Goal: Task Accomplishment & Management: Manage account settings

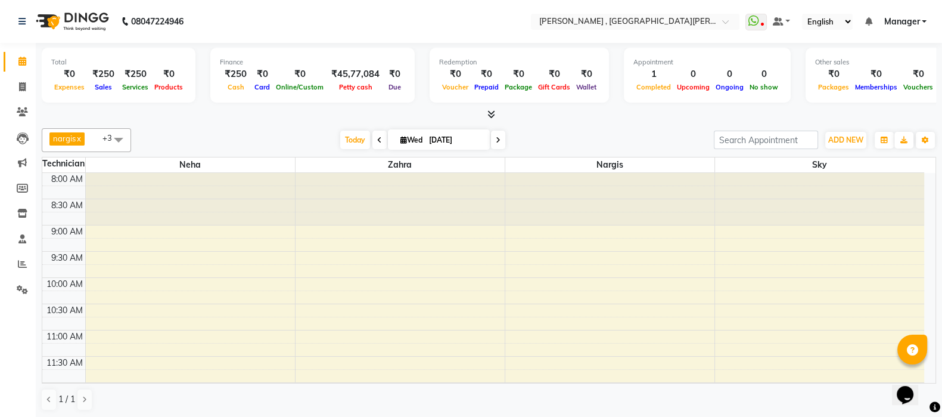
click at [495, 113] on icon at bounding box center [492, 114] width 8 height 9
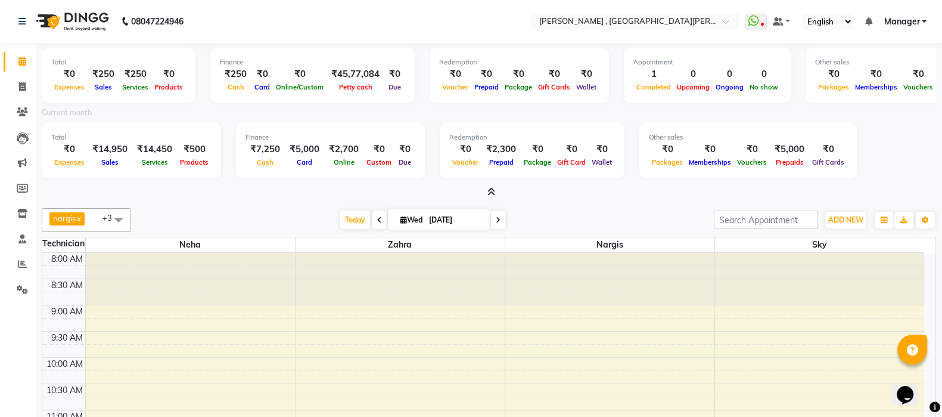
click at [491, 191] on icon at bounding box center [492, 191] width 8 height 9
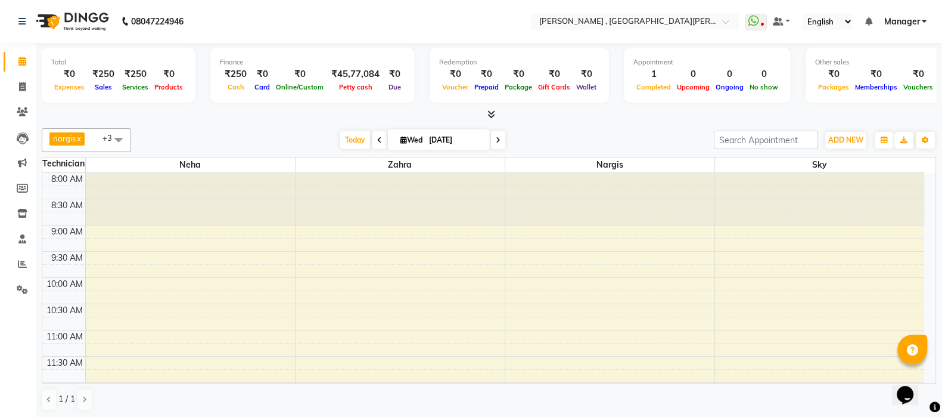
click at [489, 110] on icon at bounding box center [492, 114] width 8 height 9
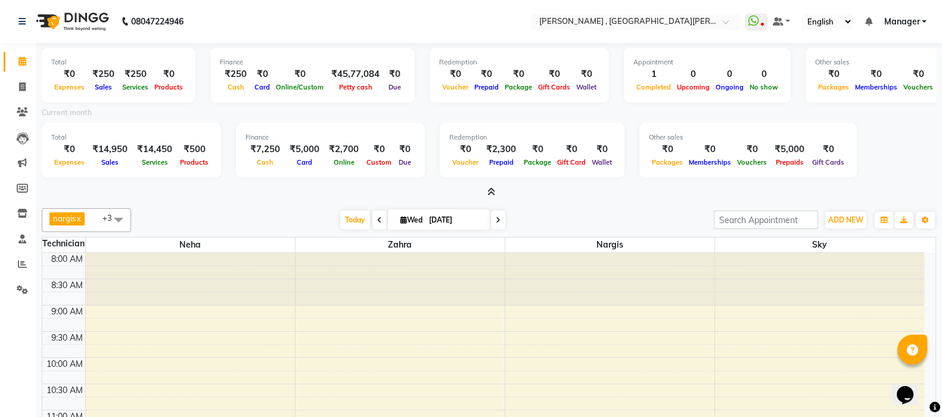
click at [491, 188] on icon at bounding box center [492, 191] width 8 height 9
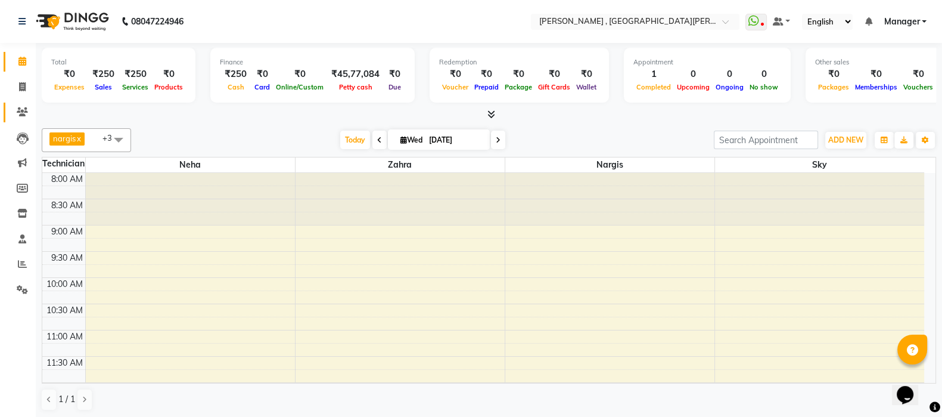
click at [27, 110] on icon at bounding box center [22, 111] width 11 height 9
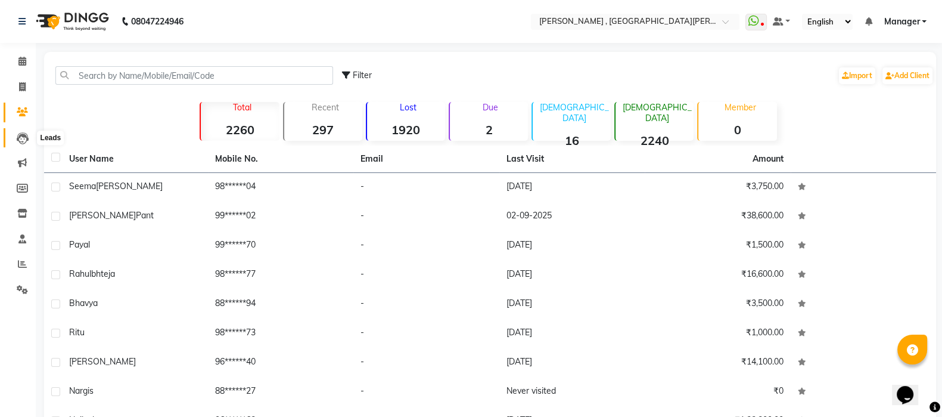
click at [18, 132] on icon at bounding box center [23, 138] width 12 height 12
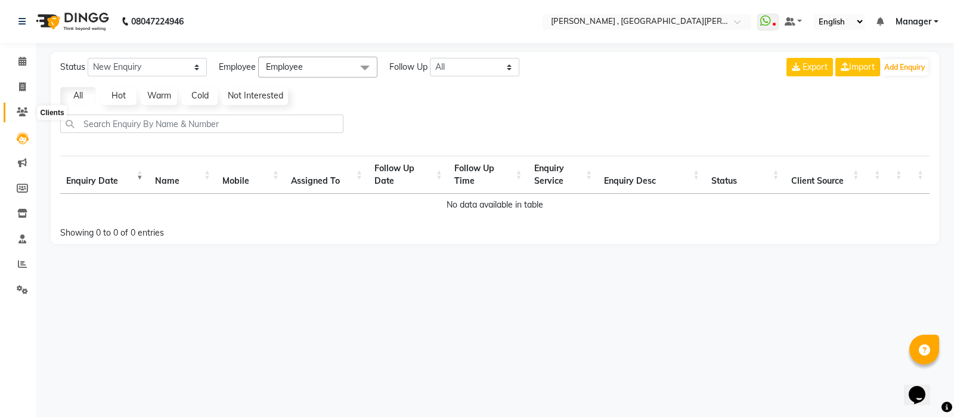
click at [21, 111] on icon at bounding box center [22, 111] width 11 height 9
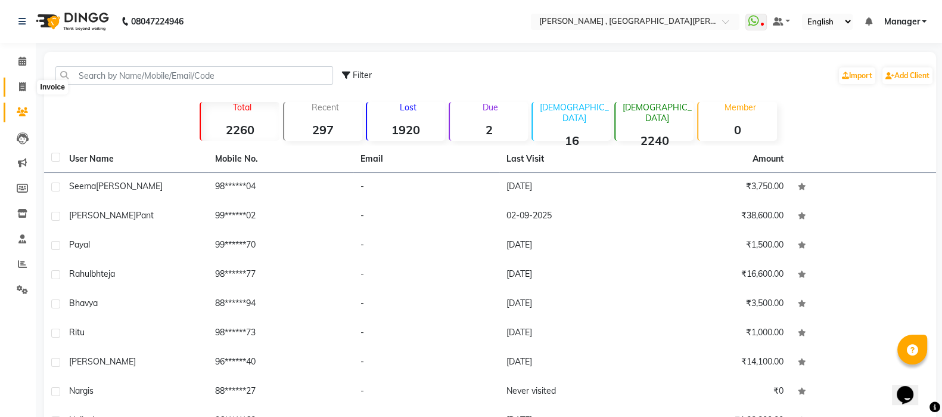
click at [18, 82] on span at bounding box center [22, 87] width 21 height 14
select select "service"
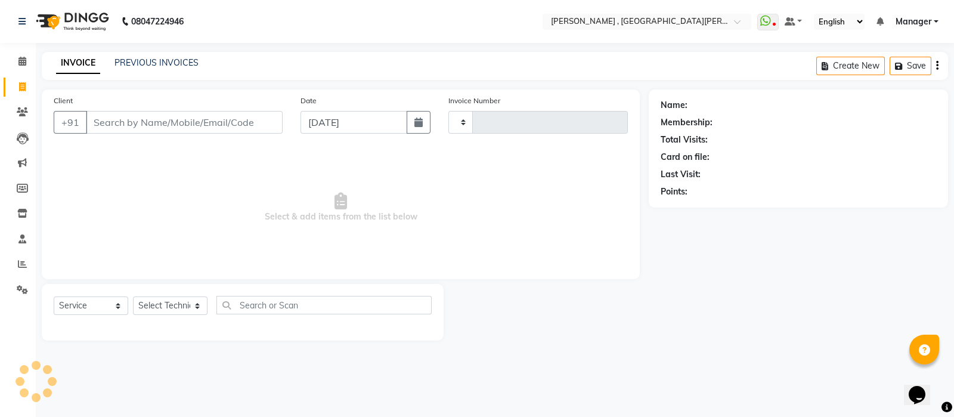
type input "0826"
select select "3836"
click at [21, 107] on icon at bounding box center [22, 111] width 11 height 9
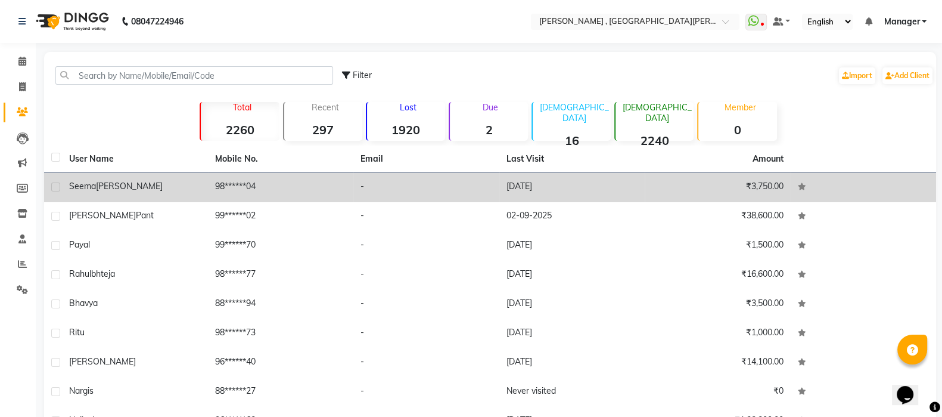
click at [172, 187] on div "seema chadha" at bounding box center [135, 186] width 132 height 13
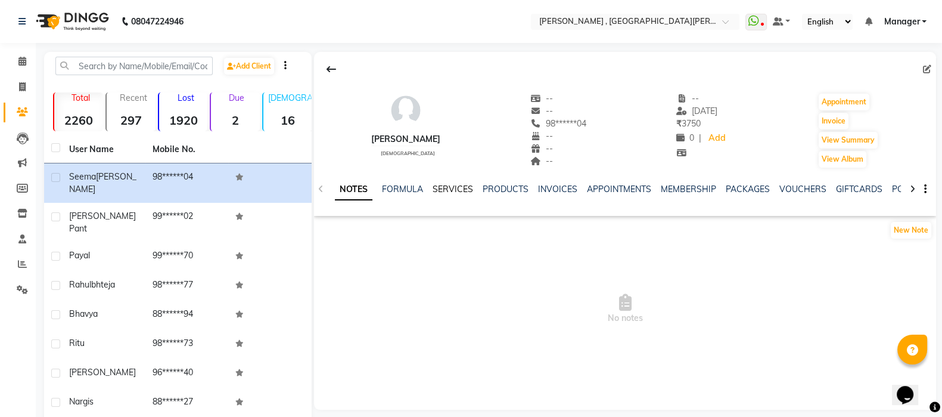
click at [451, 190] on link "SERVICES" at bounding box center [453, 189] width 41 height 11
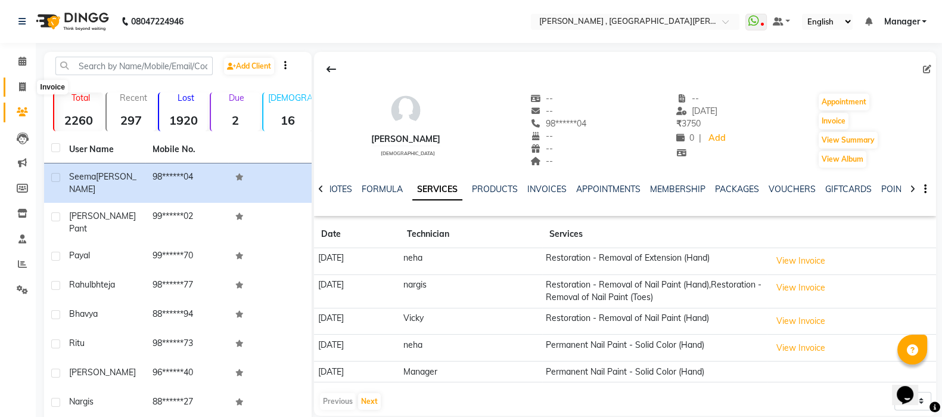
click at [19, 85] on icon at bounding box center [22, 86] width 7 height 9
select select "service"
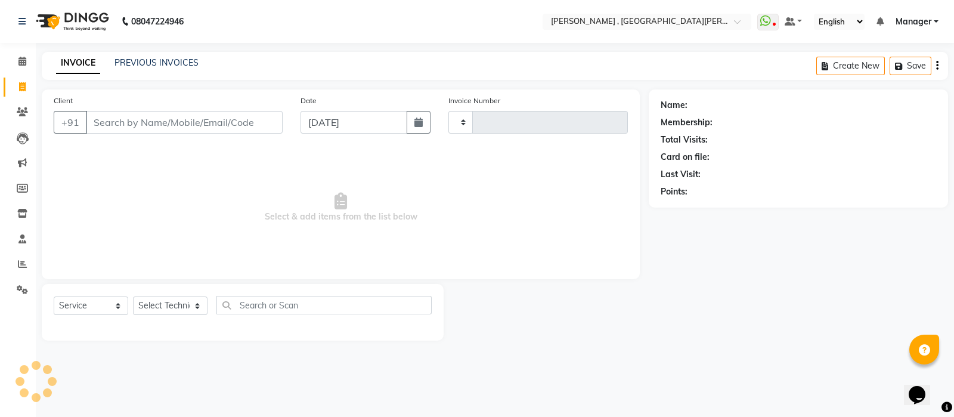
type input "0826"
select select "3836"
click at [160, 119] on input "Client" at bounding box center [184, 122] width 197 height 23
type input "d"
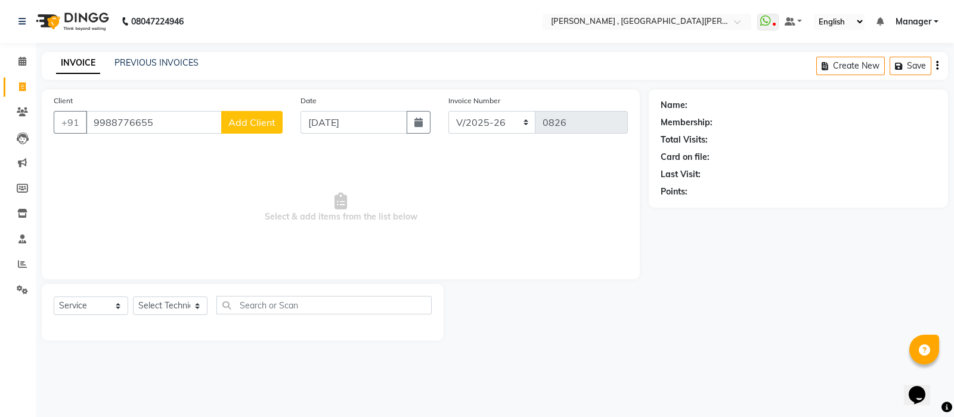
type input "9988776655"
click at [243, 120] on span "Add Client" at bounding box center [251, 122] width 47 height 12
select select "21"
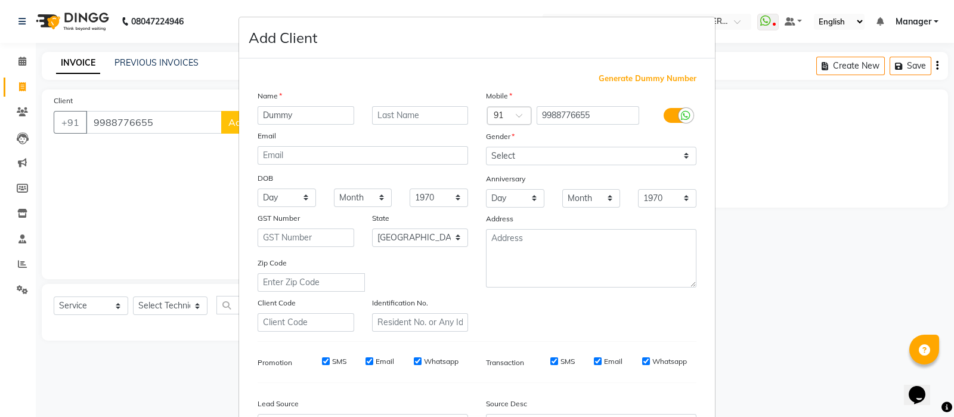
type input "Dummy"
click at [492, 151] on select "Select [DEMOGRAPHIC_DATA] [DEMOGRAPHIC_DATA] Other Prefer Not To Say" at bounding box center [591, 156] width 210 height 18
select select "prefer_not_to_say"
click at [486, 147] on select "Select [DEMOGRAPHIC_DATA] [DEMOGRAPHIC_DATA] Other Prefer Not To Say" at bounding box center [591, 156] width 210 height 18
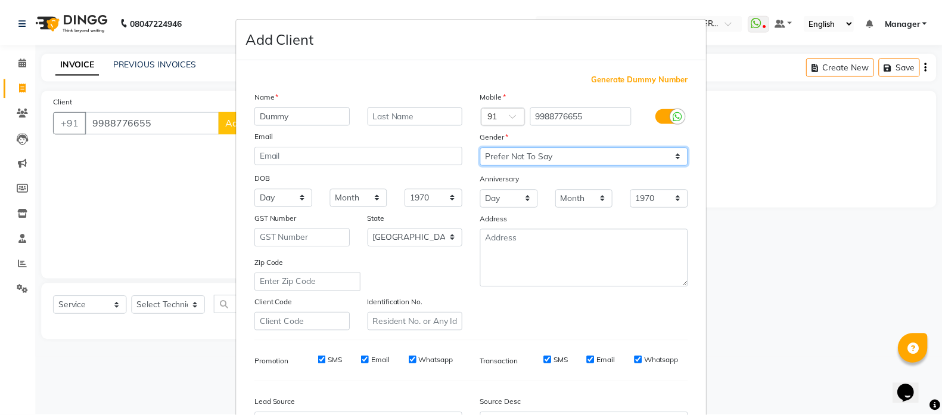
scroll to position [139, 0]
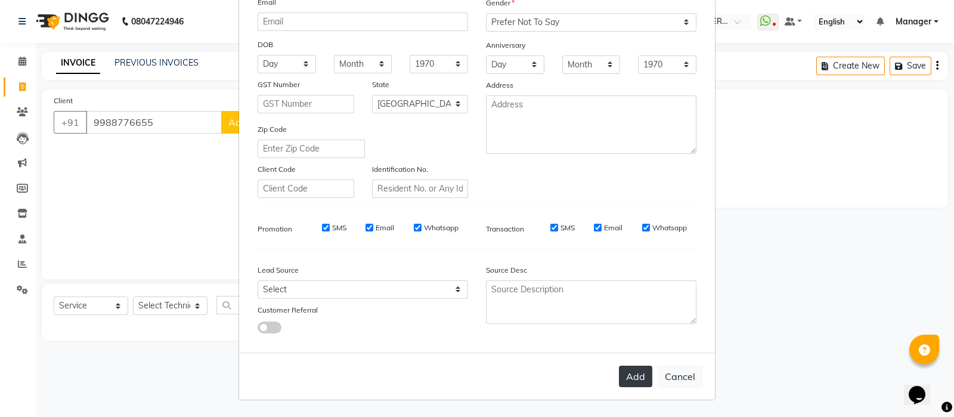
click at [634, 374] on button "Add" at bounding box center [635, 375] width 33 height 21
type input "99******55"
select select
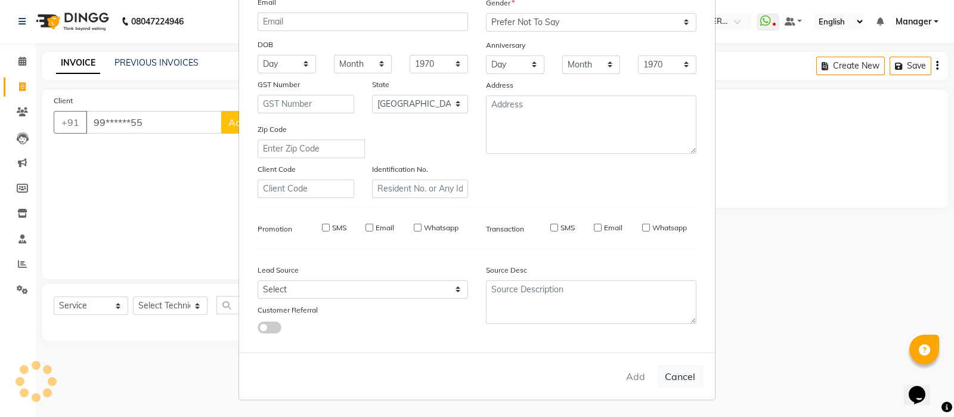
select select
select select "null"
select select
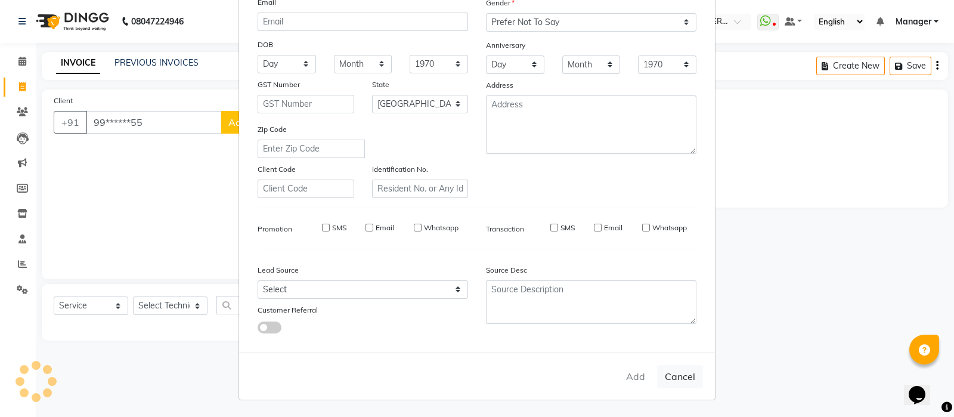
select select
checkbox input "false"
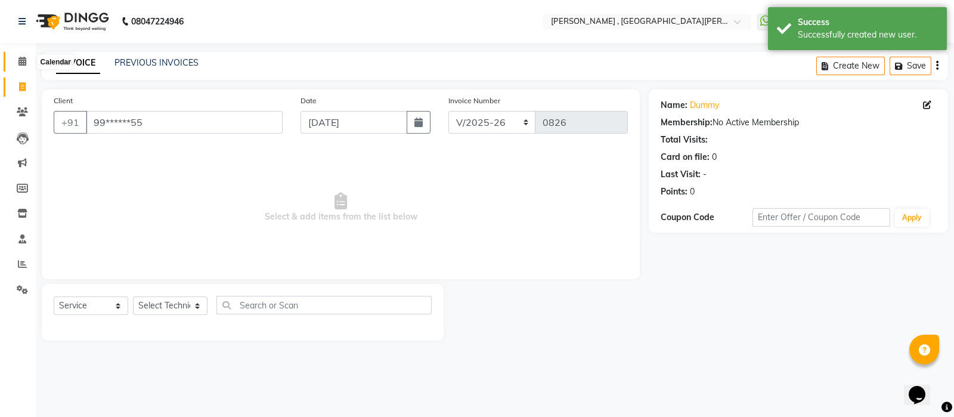
click at [24, 58] on icon at bounding box center [22, 61] width 8 height 9
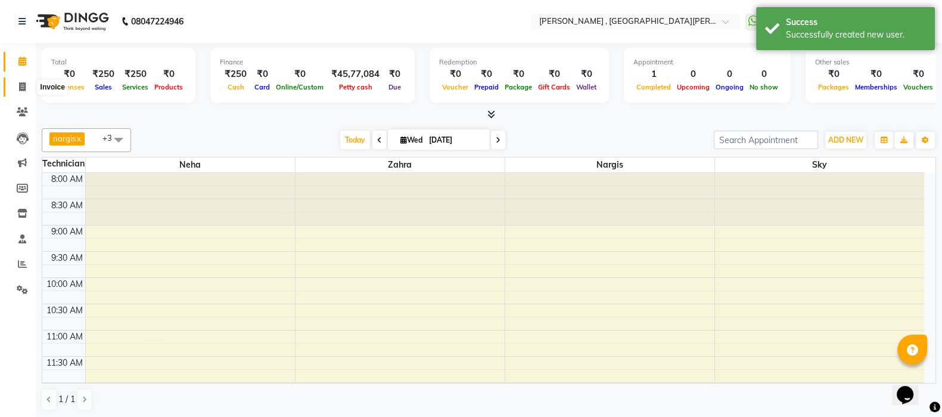
click at [21, 89] on icon at bounding box center [22, 86] width 7 height 9
select select "service"
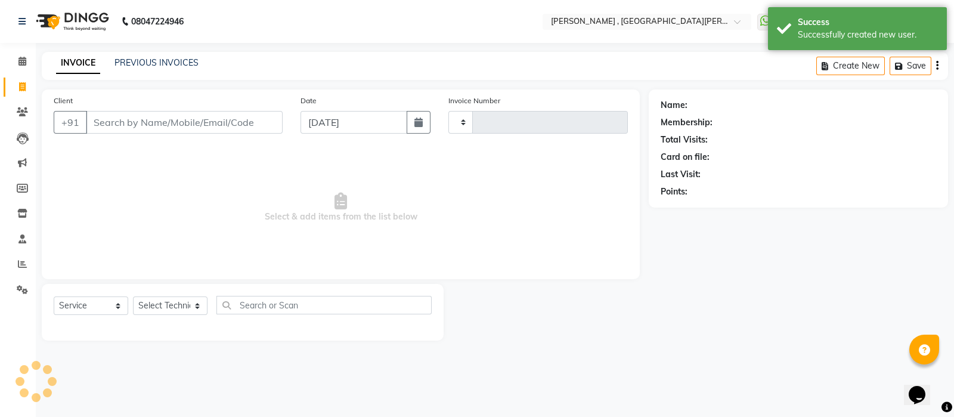
type input "0826"
select select "3836"
click at [18, 105] on span at bounding box center [22, 112] width 21 height 14
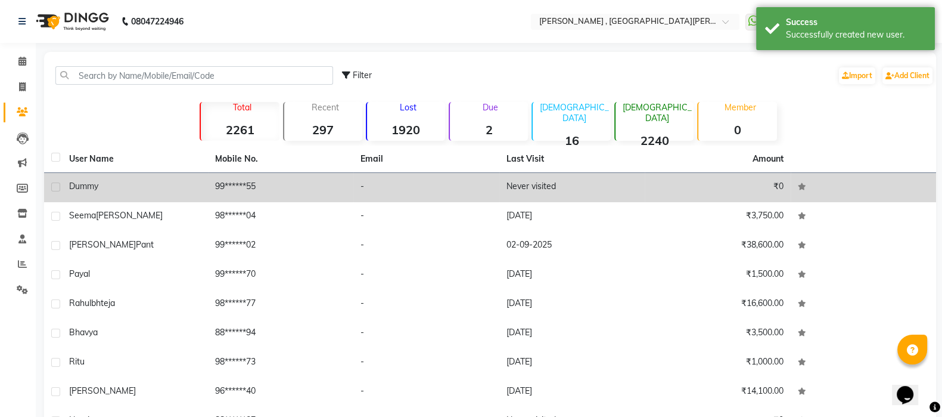
click at [131, 175] on td "Dummy" at bounding box center [135, 187] width 146 height 29
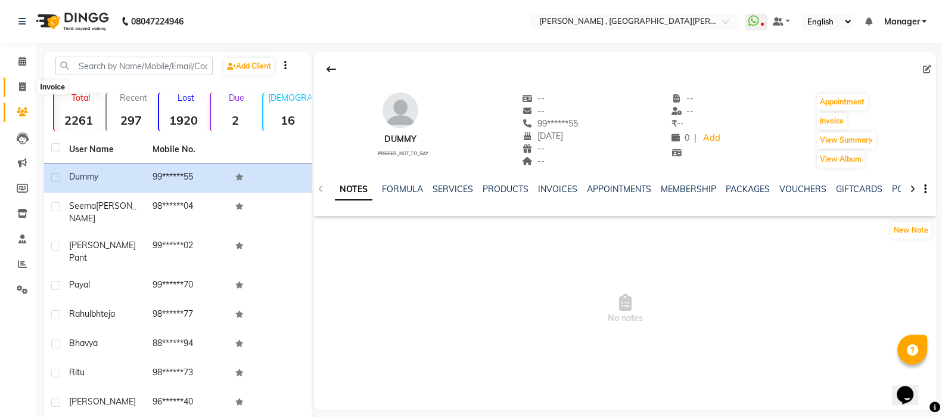
click at [18, 89] on span at bounding box center [22, 87] width 21 height 14
select select "3836"
select select "service"
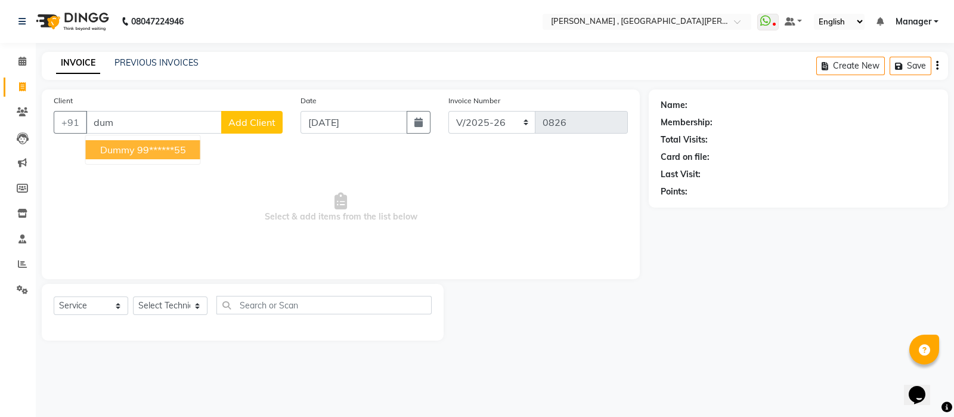
click at [165, 149] on ngb-highlight "99******55" at bounding box center [161, 150] width 49 height 12
type input "99******55"
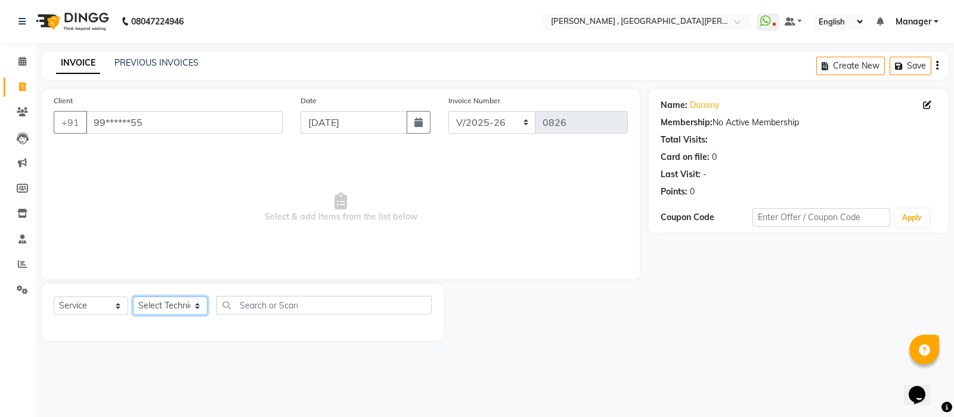
click at [166, 307] on select "Select Technician [PERSON_NAME] Manager [PERSON_NAME]" at bounding box center [170, 305] width 75 height 18
select select "79955"
click at [133, 297] on select "Select Technician [PERSON_NAME] Manager [PERSON_NAME]" at bounding box center [170, 305] width 75 height 18
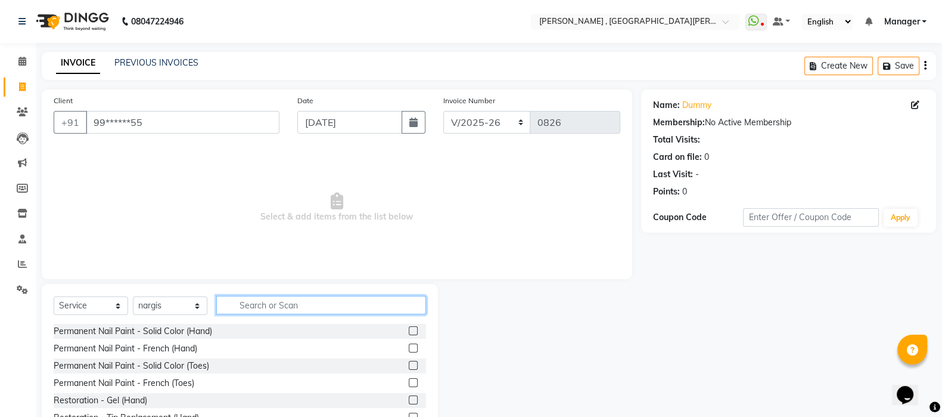
click at [278, 302] on input "text" at bounding box center [321, 305] width 210 height 18
click at [560, 256] on span "Select & add items from the list below" at bounding box center [337, 207] width 567 height 119
click at [268, 309] on input "text" at bounding box center [321, 305] width 210 height 18
type input "e"
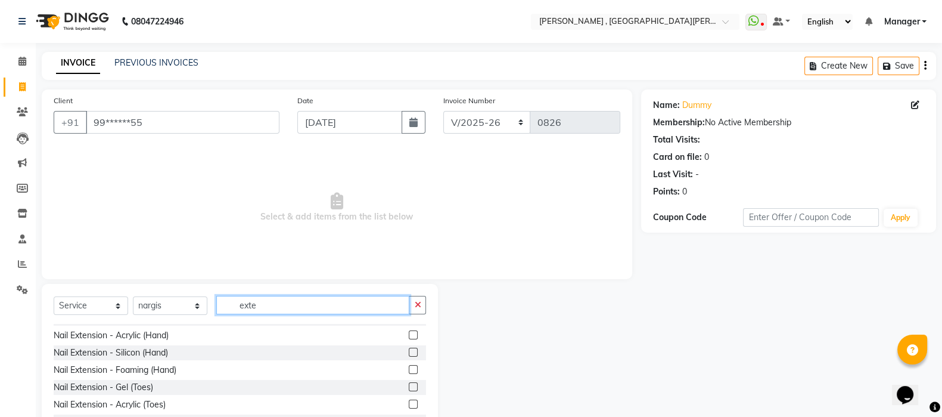
scroll to position [48, 0]
type input "exte"
click at [409, 349] on label at bounding box center [413, 351] width 9 height 9
click at [409, 349] on input "checkbox" at bounding box center [413, 352] width 8 height 8
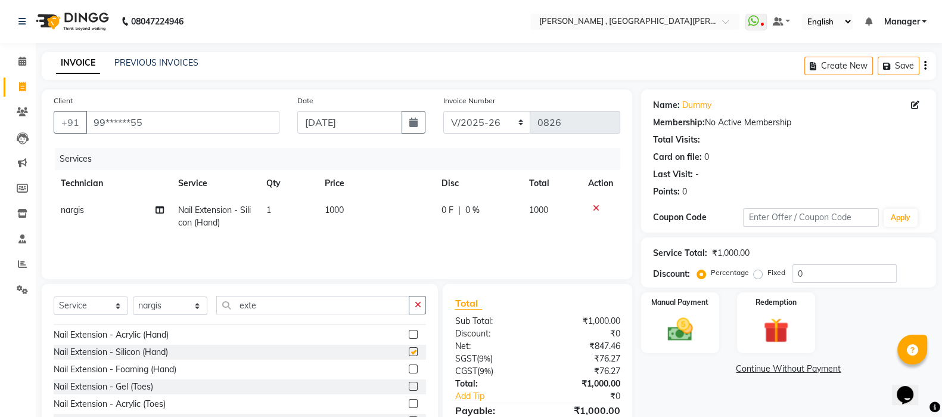
checkbox input "false"
click at [597, 204] on icon at bounding box center [596, 208] width 7 height 8
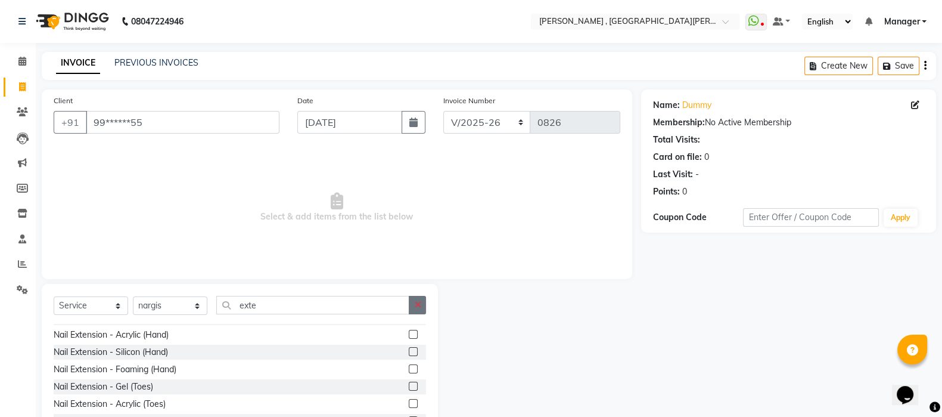
click at [420, 308] on icon "button" at bounding box center [417, 304] width 7 height 8
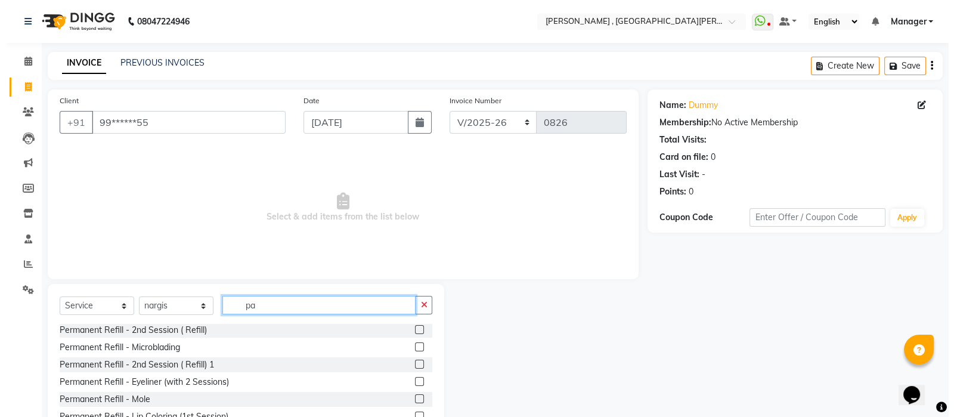
scroll to position [0, 0]
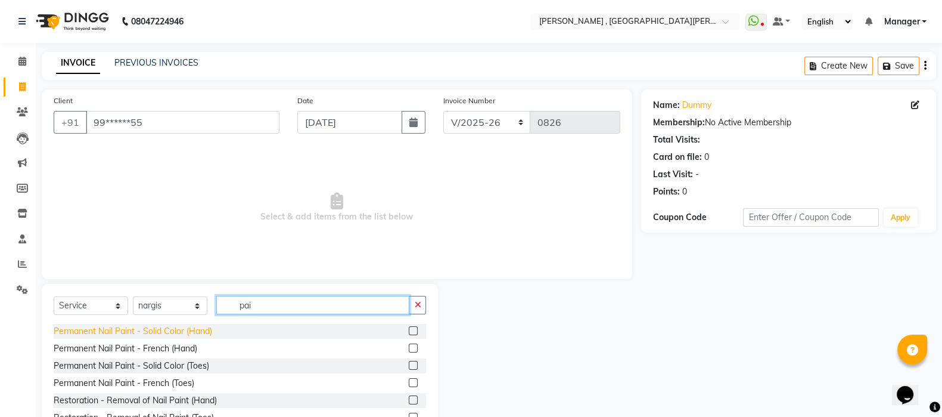
type input "pai"
click at [150, 328] on div "Permanent Nail Paint - Solid Color (Hand)" at bounding box center [133, 331] width 159 height 13
checkbox input "false"
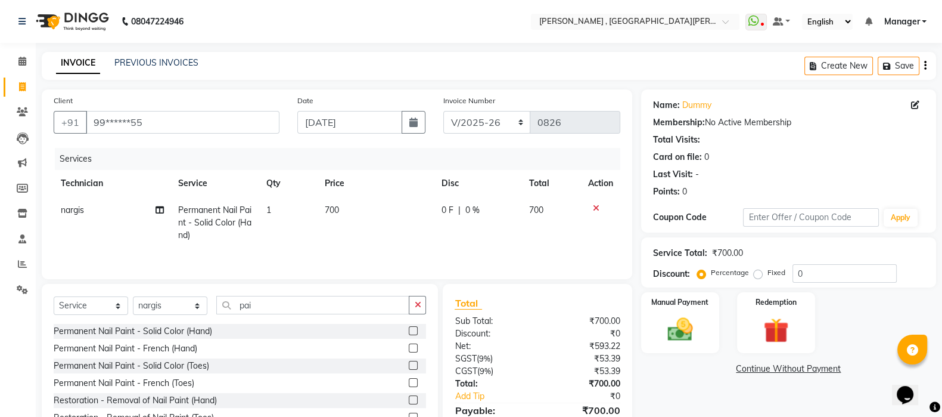
click at [338, 210] on span "700" at bounding box center [332, 209] width 14 height 11
select select "79955"
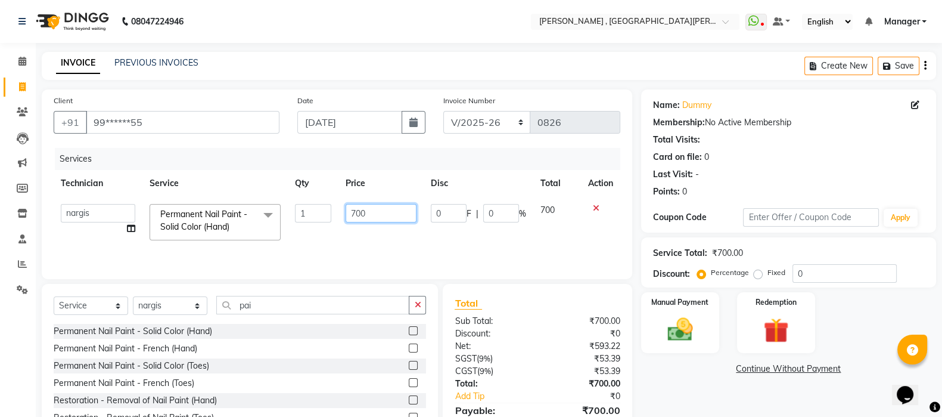
click at [375, 213] on input "700" at bounding box center [381, 213] width 71 height 18
type input "7"
click at [212, 114] on input "99******55" at bounding box center [183, 122] width 194 height 23
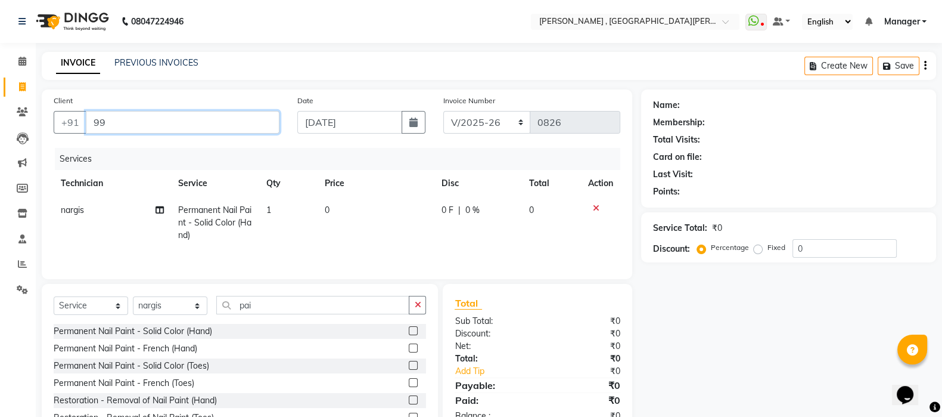
type input "9"
type input "9810885668"
click at [250, 132] on button "Add Client" at bounding box center [248, 122] width 61 height 23
select select "21"
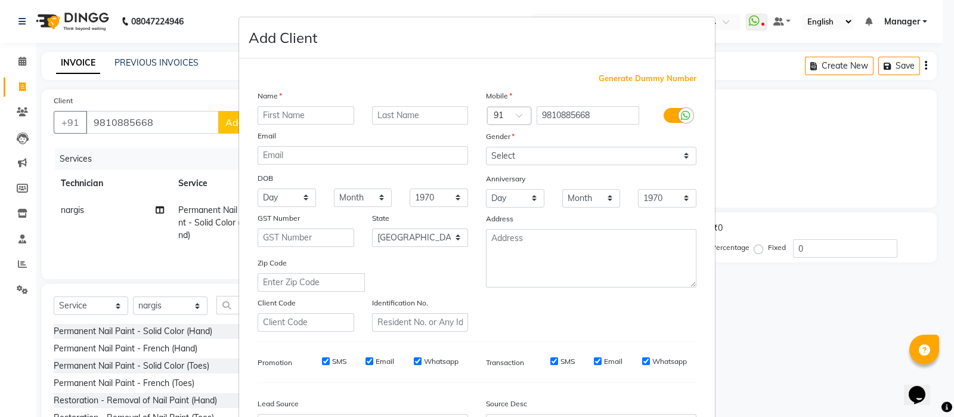
click at [321, 120] on input "text" at bounding box center [305, 115] width 97 height 18
type input "Gauri"
click at [490, 159] on select "Select [DEMOGRAPHIC_DATA] [DEMOGRAPHIC_DATA] Other Prefer Not To Say" at bounding box center [591, 156] width 210 height 18
select select "[DEMOGRAPHIC_DATA]"
click at [486, 147] on select "Select [DEMOGRAPHIC_DATA] [DEMOGRAPHIC_DATA] Other Prefer Not To Say" at bounding box center [591, 156] width 210 height 18
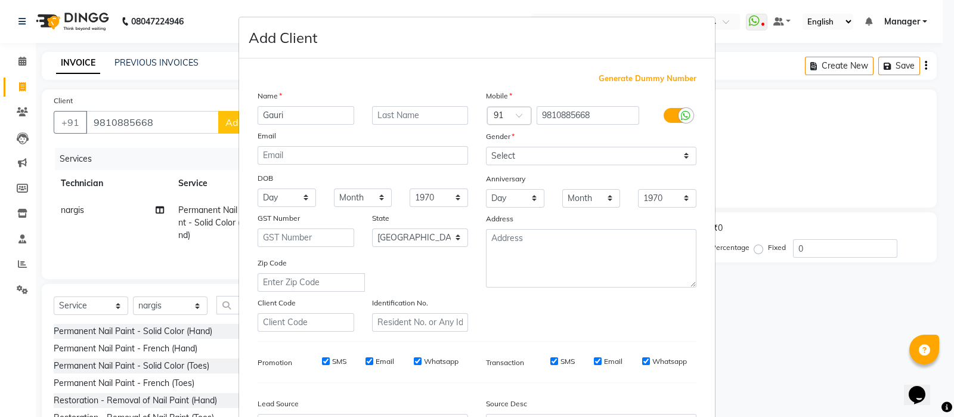
click at [225, 255] on ngb-modal-window "Add Client Generate Dummy Number Name Gauri Email DOB Day 01 02 03 04 05 06 07 …" at bounding box center [477, 208] width 954 height 417
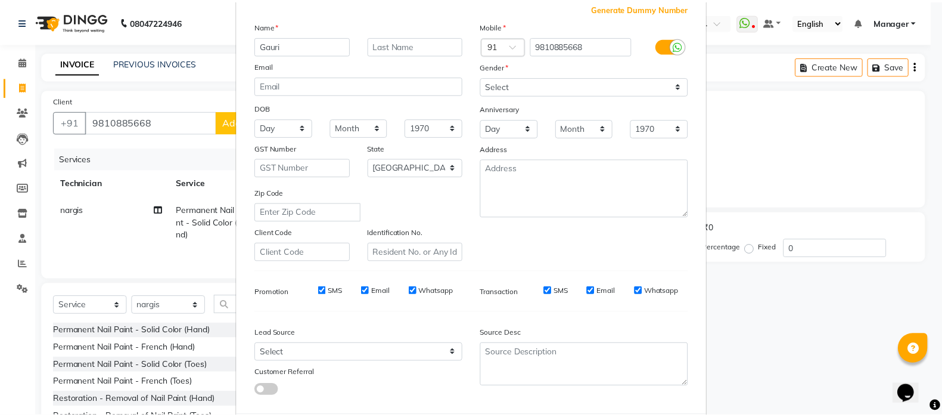
scroll to position [139, 0]
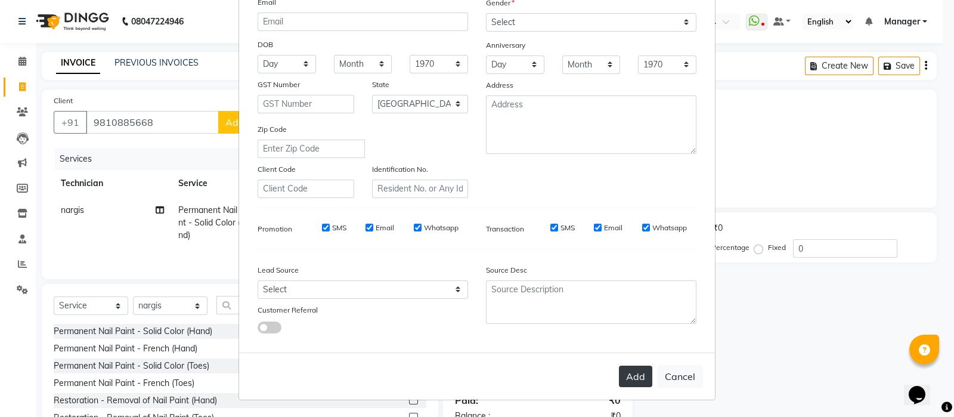
click at [620, 374] on button "Add" at bounding box center [635, 375] width 33 height 21
type input "98******68"
select select
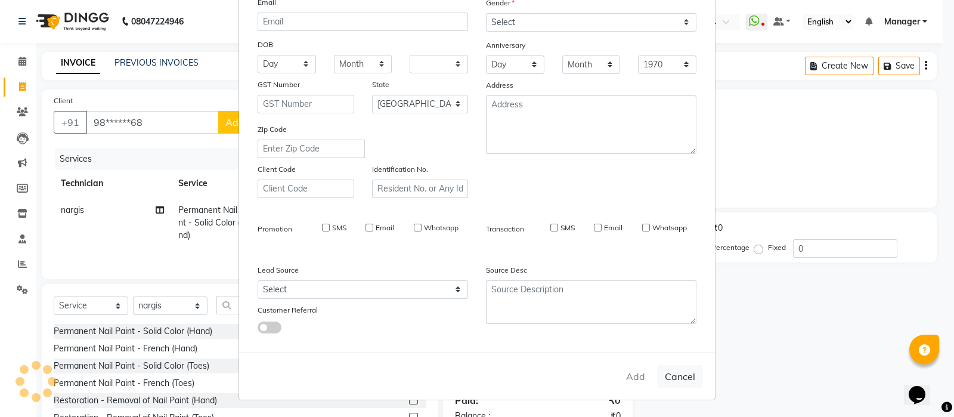
select select "null"
select select
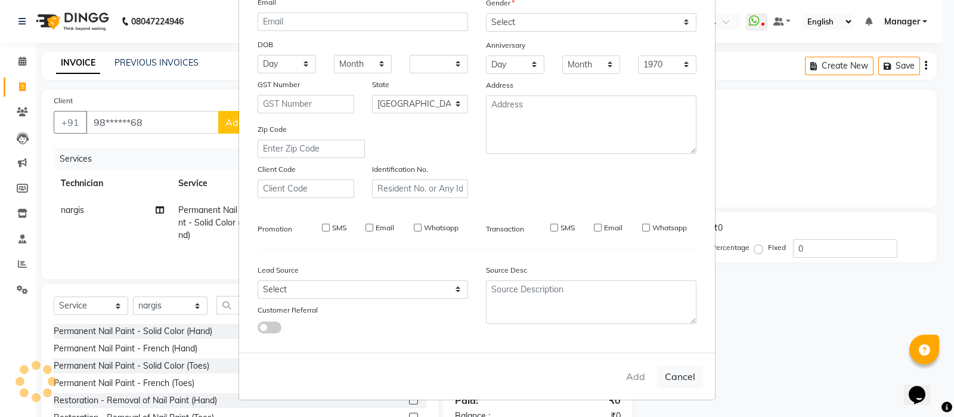
checkbox input "false"
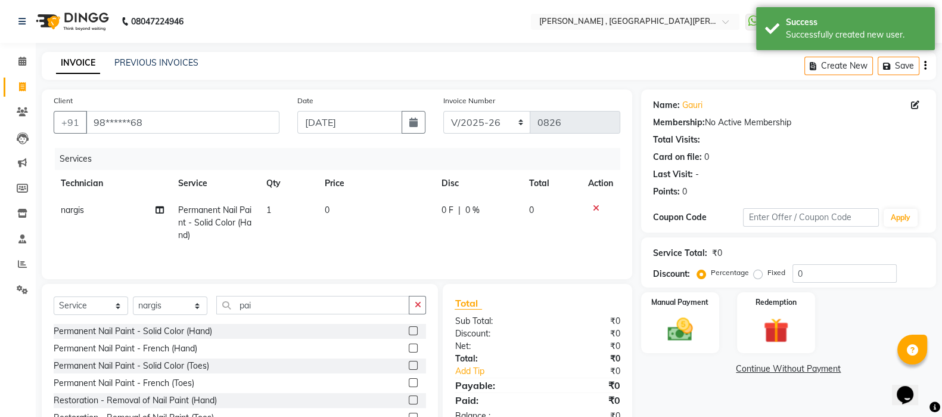
click at [333, 203] on td "0" at bounding box center [376, 223] width 117 height 52
select select "79955"
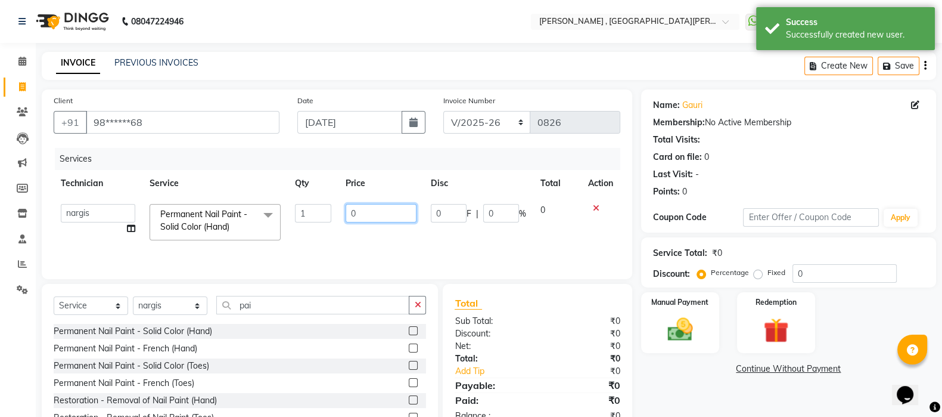
click at [362, 210] on input "0" at bounding box center [381, 213] width 71 height 18
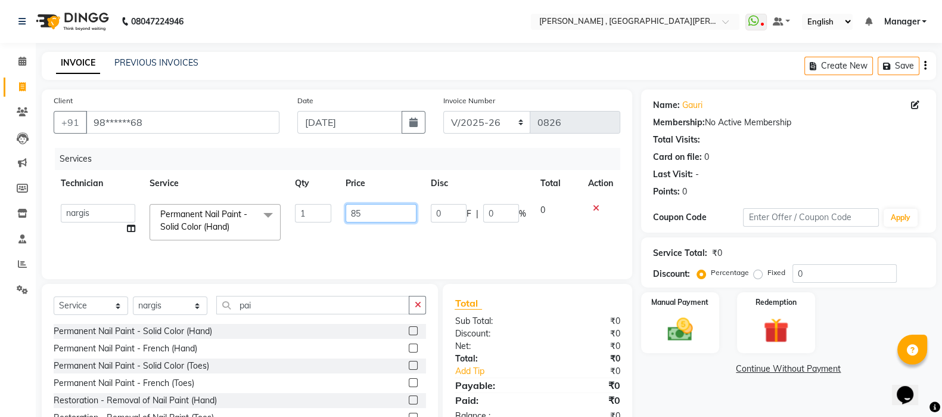
type input "850"
click at [411, 238] on td "850" at bounding box center [381, 222] width 85 height 51
select select "79955"
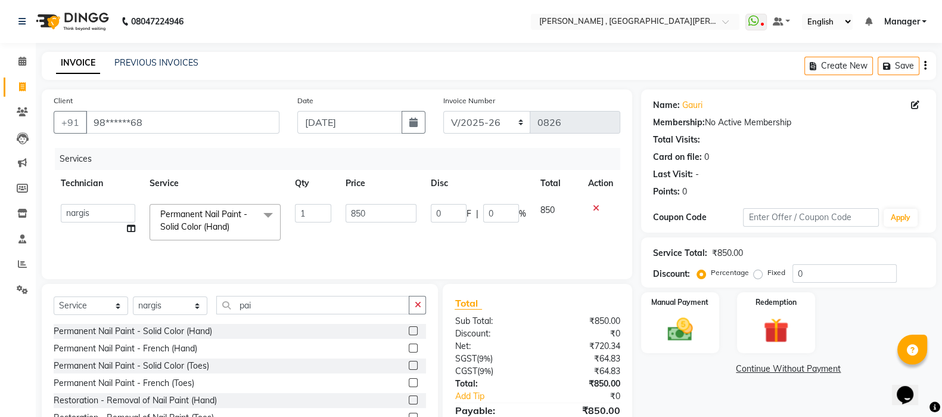
scroll to position [61, 0]
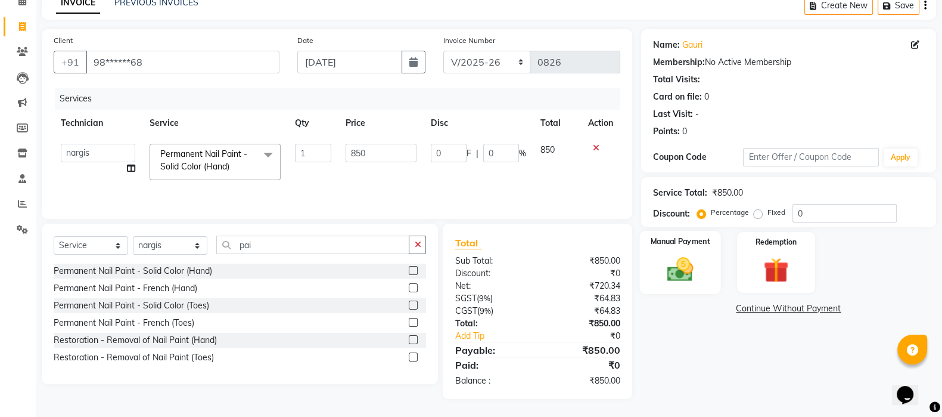
click at [684, 249] on div "Manual Payment" at bounding box center [681, 262] width 82 height 63
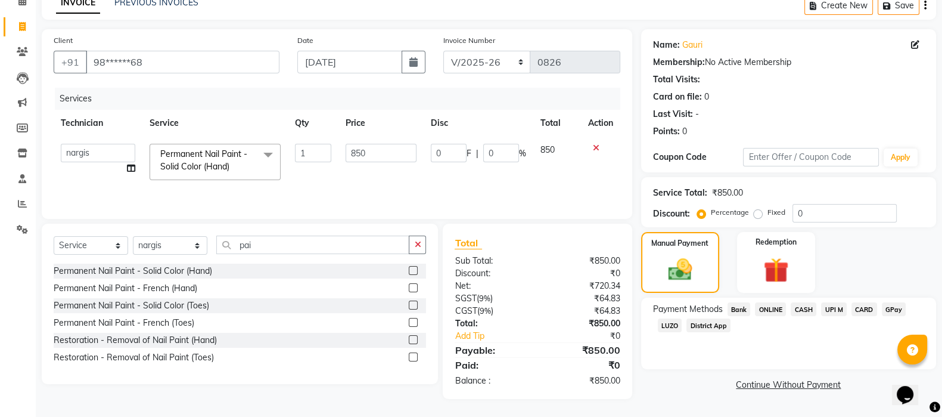
click at [802, 305] on span "CASH" at bounding box center [804, 309] width 26 height 14
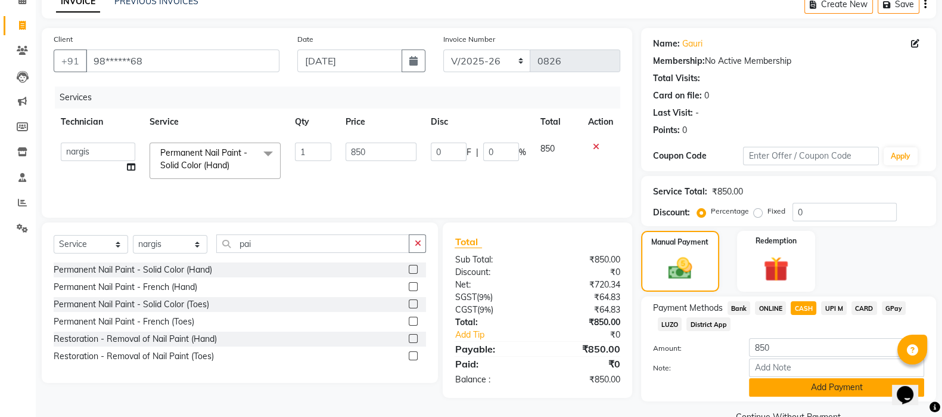
click at [757, 391] on button "Add Payment" at bounding box center [836, 387] width 175 height 18
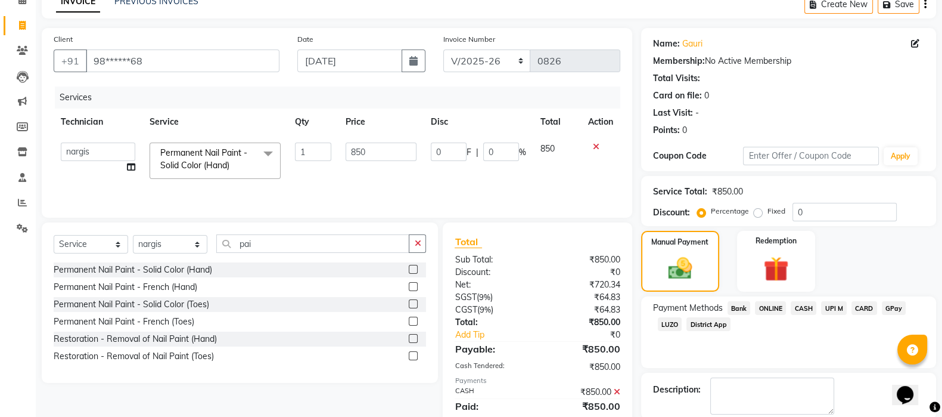
scroll to position [122, 0]
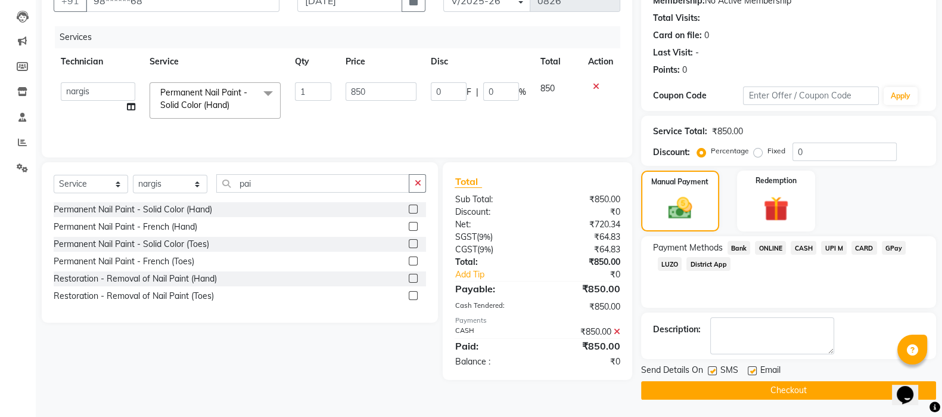
click at [743, 392] on button "Checkout" at bounding box center [788, 390] width 295 height 18
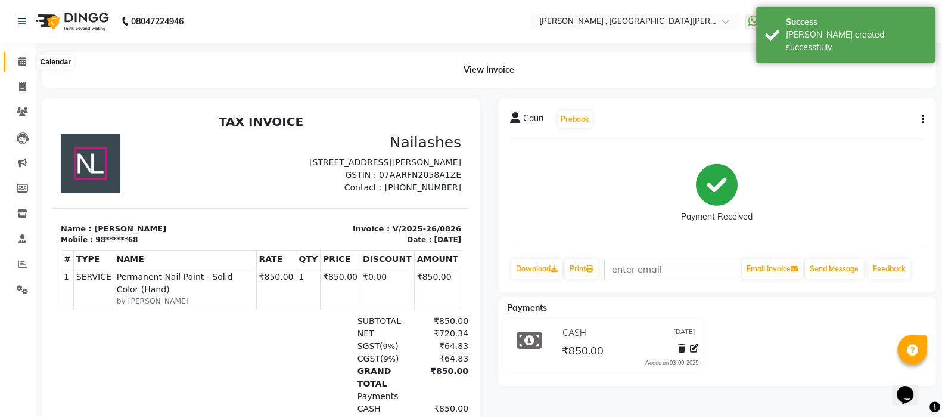
click at [18, 58] on icon at bounding box center [22, 61] width 8 height 9
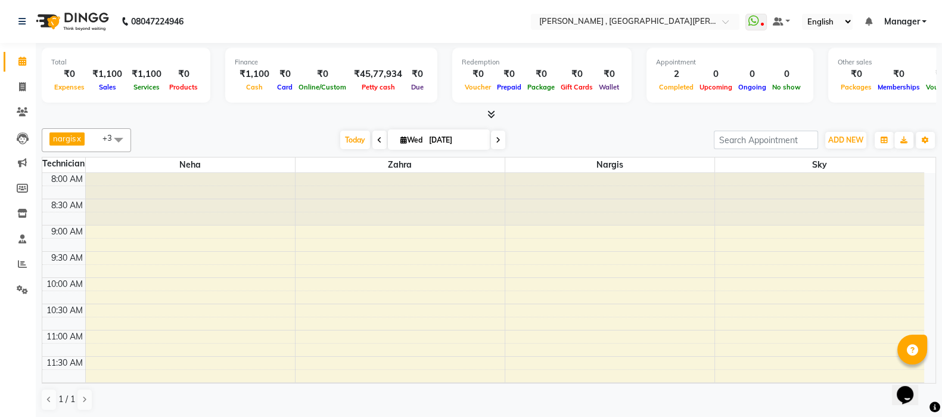
click at [490, 111] on icon at bounding box center [492, 114] width 8 height 9
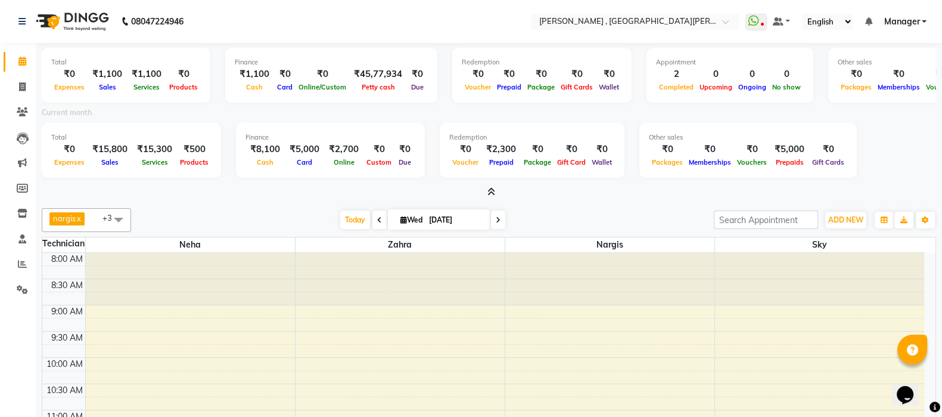
click at [489, 191] on icon at bounding box center [492, 191] width 8 height 9
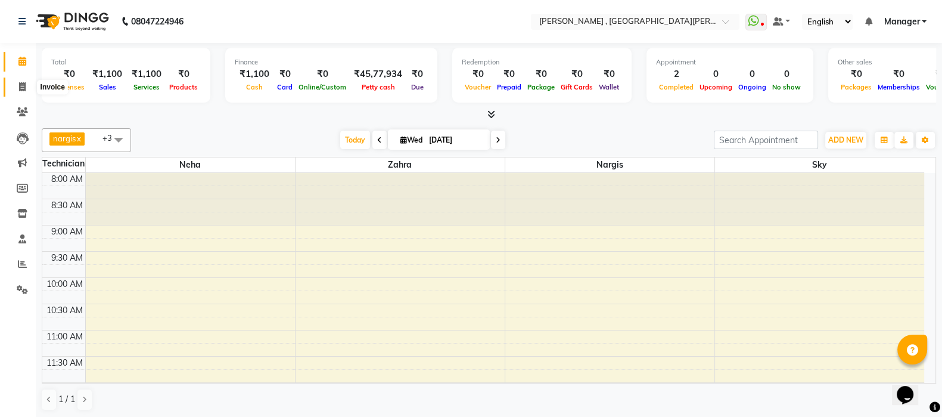
click at [21, 88] on icon at bounding box center [22, 86] width 7 height 9
select select "service"
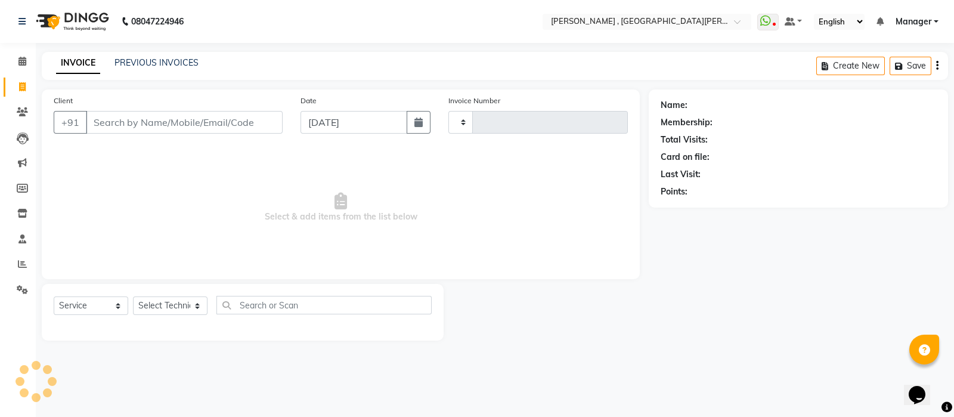
type input "0827"
select select "3836"
click at [161, 306] on select "Select Technician [PERSON_NAME] Manager [PERSON_NAME]" at bounding box center [170, 305] width 75 height 18
select select "85706"
click at [133, 297] on select "Select Technician [PERSON_NAME] Manager [PERSON_NAME]" at bounding box center [170, 305] width 75 height 18
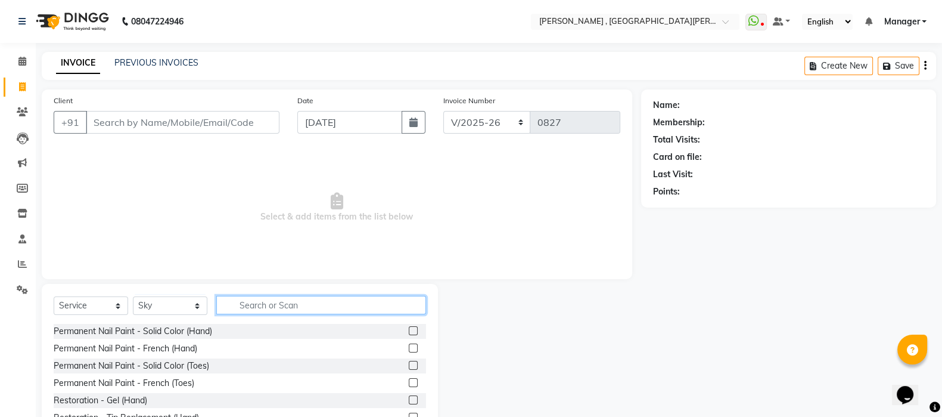
click at [246, 303] on input "text" at bounding box center [321, 305] width 210 height 18
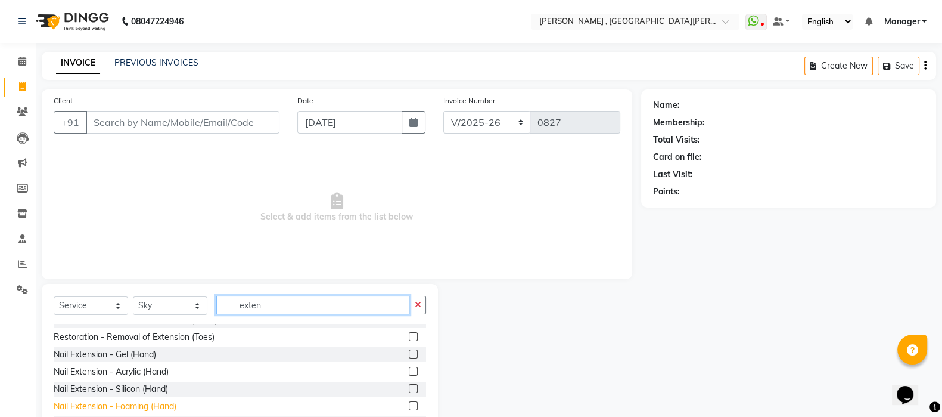
scroll to position [11, 0]
type input "exten"
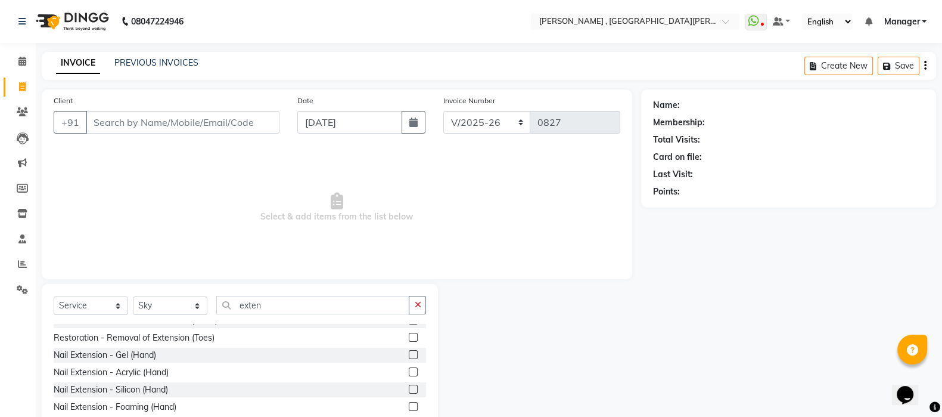
click at [409, 356] on label at bounding box center [413, 354] width 9 height 9
click at [409, 356] on input "checkbox" at bounding box center [413, 355] width 8 height 8
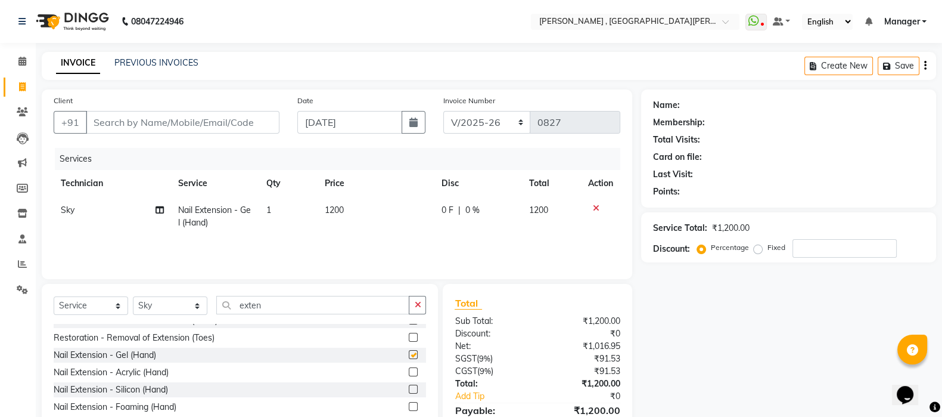
checkbox input "false"
click at [346, 213] on td "1200" at bounding box center [376, 216] width 117 height 39
select select "85706"
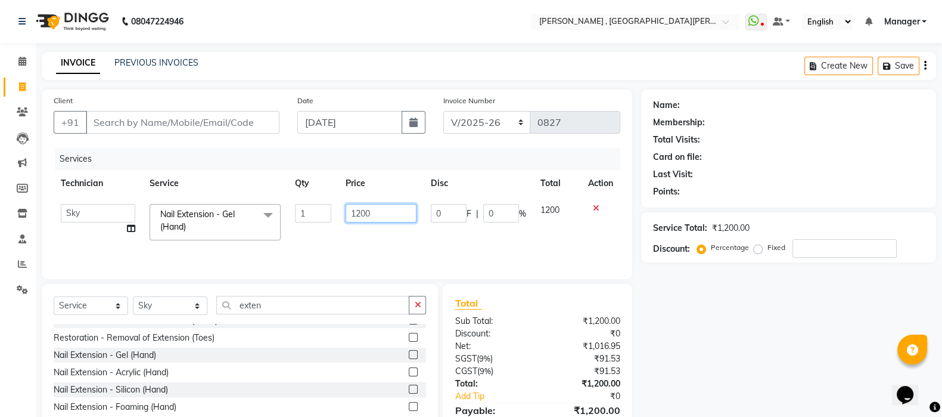
click at [380, 213] on input "1200" at bounding box center [381, 213] width 71 height 18
type input "1"
click at [21, 64] on icon at bounding box center [22, 61] width 8 height 9
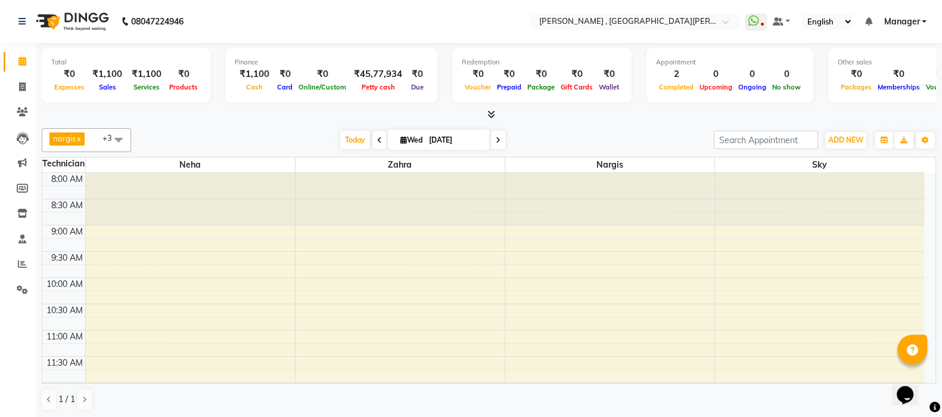
click at [494, 111] on icon at bounding box center [492, 114] width 8 height 9
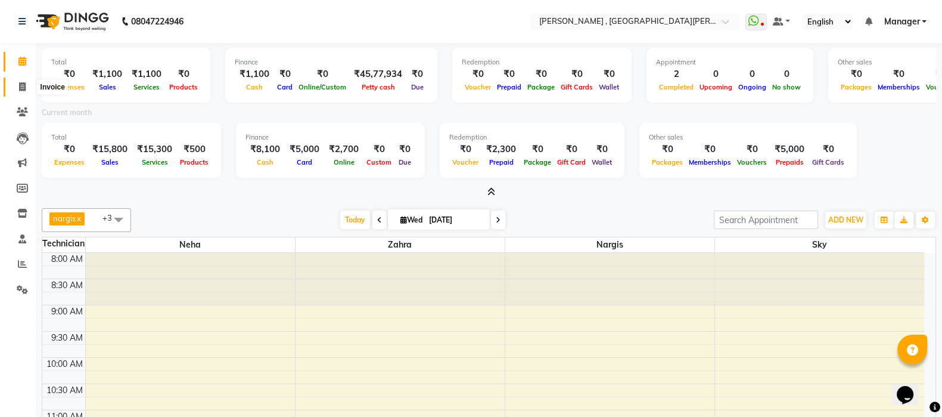
click at [27, 83] on span at bounding box center [22, 87] width 21 height 14
select select "3836"
select select "service"
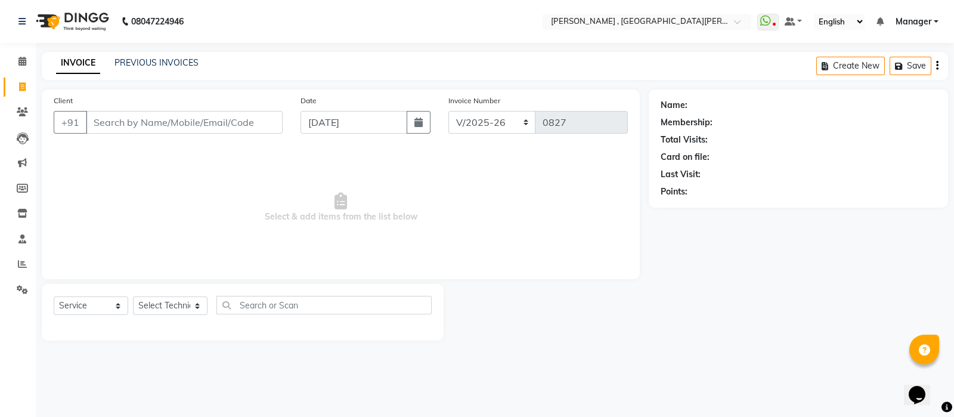
click at [161, 120] on input "Client" at bounding box center [184, 122] width 197 height 23
type input "d"
click at [151, 66] on link "PREVIOUS INVOICES" at bounding box center [156, 62] width 84 height 11
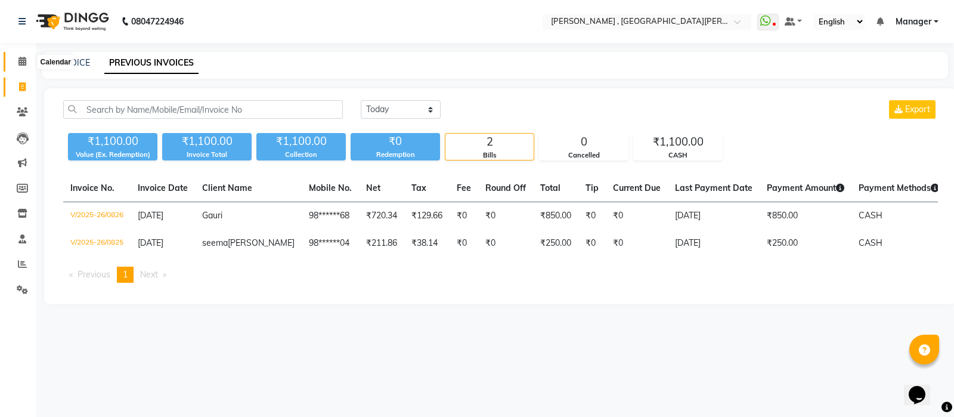
click at [27, 60] on span at bounding box center [22, 62] width 21 height 14
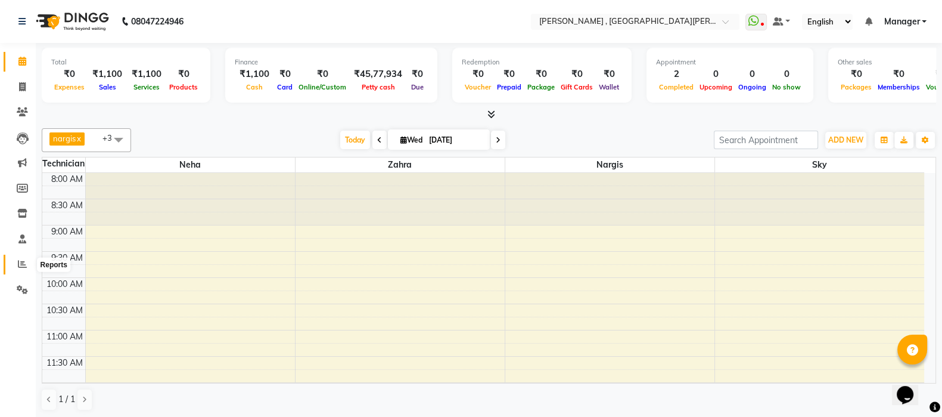
click at [20, 263] on icon at bounding box center [22, 263] width 9 height 9
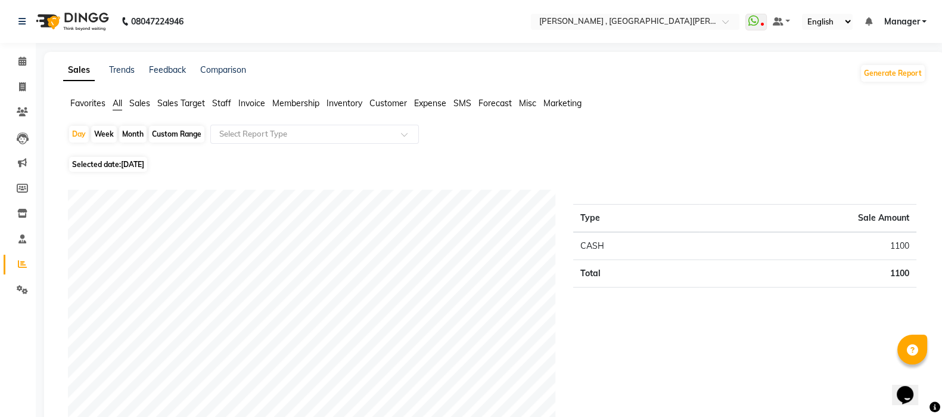
click at [426, 100] on span "Expense" at bounding box center [430, 103] width 32 height 11
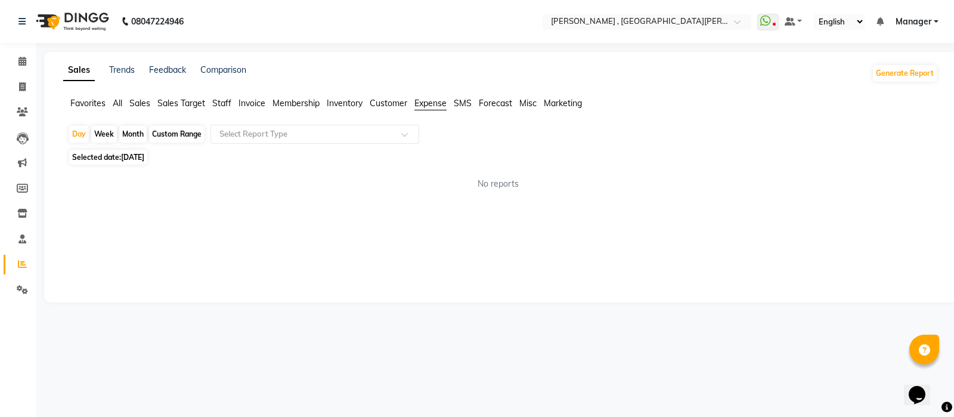
click at [136, 131] on div "Month" at bounding box center [132, 134] width 27 height 17
select select "9"
select select "2025"
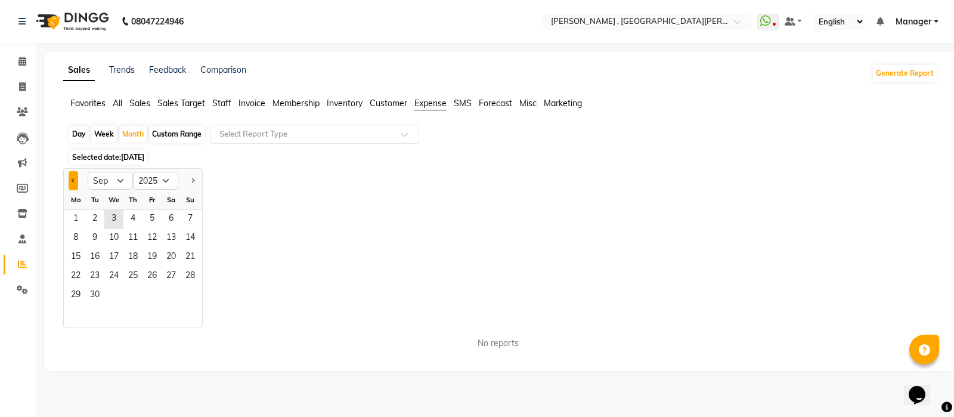
click at [73, 183] on button "Previous month" at bounding box center [74, 180] width 10 height 19
select select "8"
click at [151, 213] on span "1" at bounding box center [151, 219] width 19 height 19
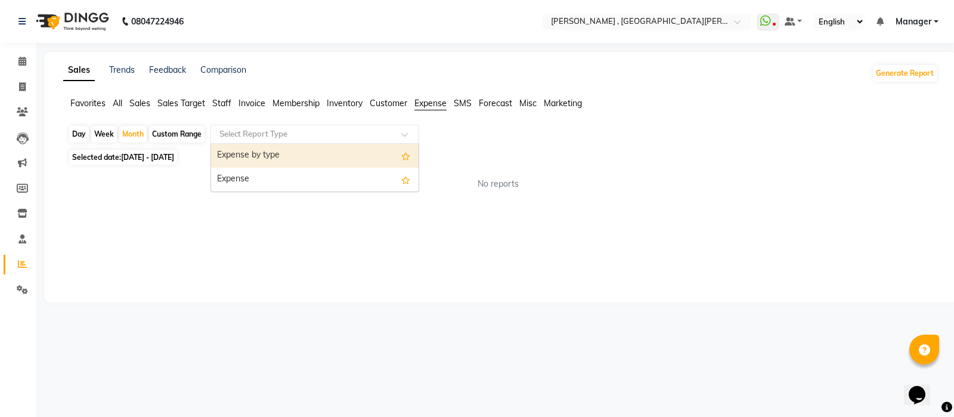
click at [253, 136] on input "text" at bounding box center [303, 134] width 172 height 12
click at [255, 157] on div "Expense by type" at bounding box center [314, 156] width 207 height 24
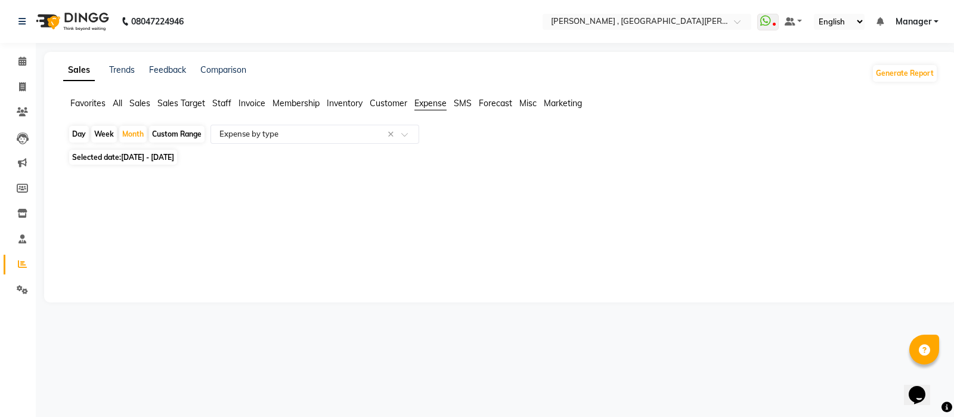
click at [255, 157] on div "Selected date: 01-08-2025 - 31-08-2025" at bounding box center [503, 157] width 870 height 13
click at [68, 114] on div "Favorites All Sales Sales Target Staff Invoice Membership Inventory Customer Ex…" at bounding box center [500, 108] width 892 height 23
click at [132, 138] on div "Month" at bounding box center [132, 134] width 27 height 17
select select "8"
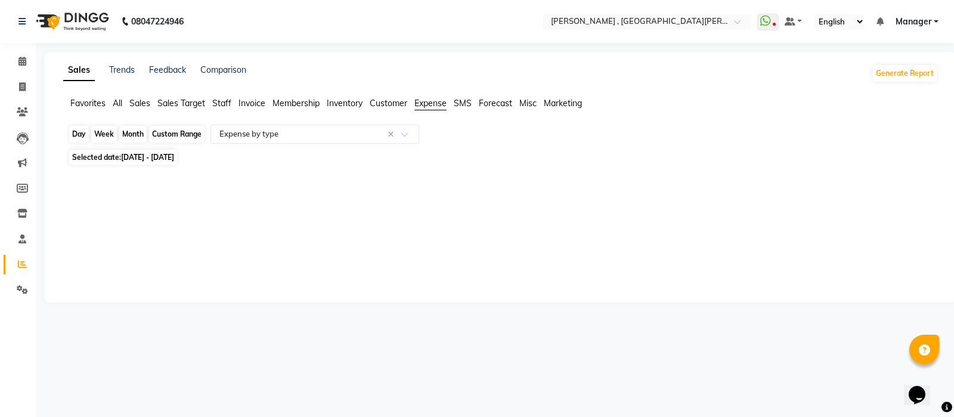
select select "2025"
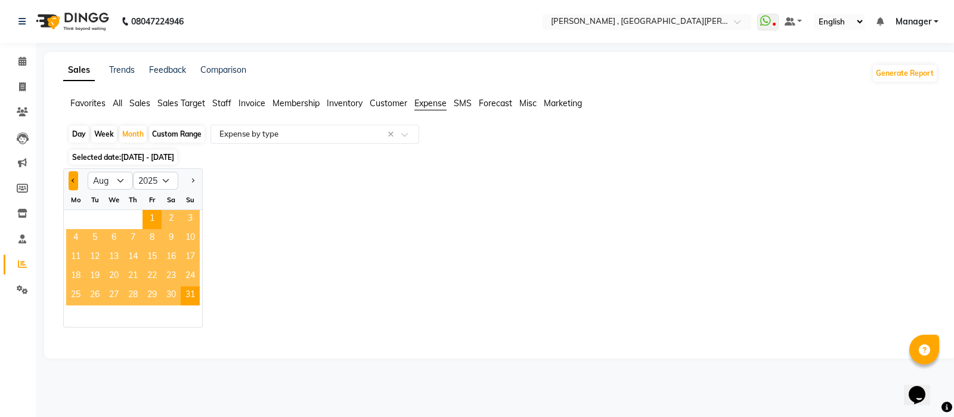
click at [69, 181] on button "Previous month" at bounding box center [74, 180] width 10 height 19
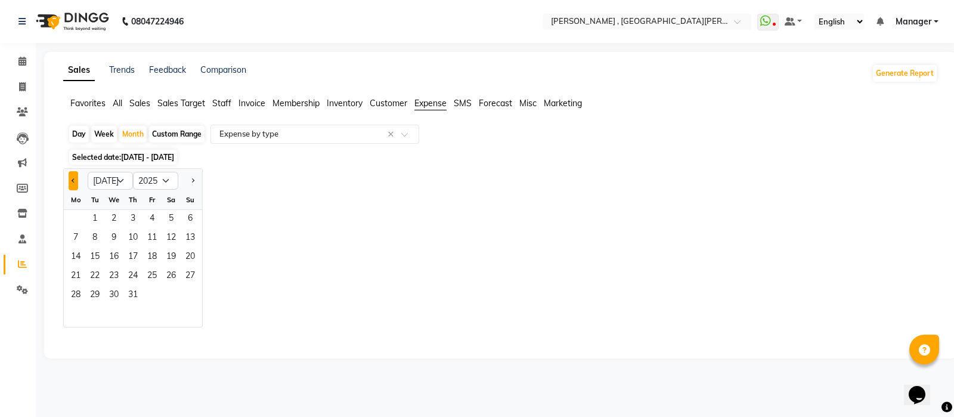
click at [69, 181] on button "Previous month" at bounding box center [74, 180] width 10 height 19
select select "6"
click at [164, 177] on select "2015 2016 2017 2018 2019 2020 2021 2022 2023 2024 2025 2026 2027 2028 2029 2030…" at bounding box center [155, 181] width 45 height 18
select select "2023"
click at [133, 172] on select "2015 2016 2017 2018 2019 2020 2021 2022 2023 2024 2025 2026 2027 2028 2029 2030…" at bounding box center [155, 181] width 45 height 18
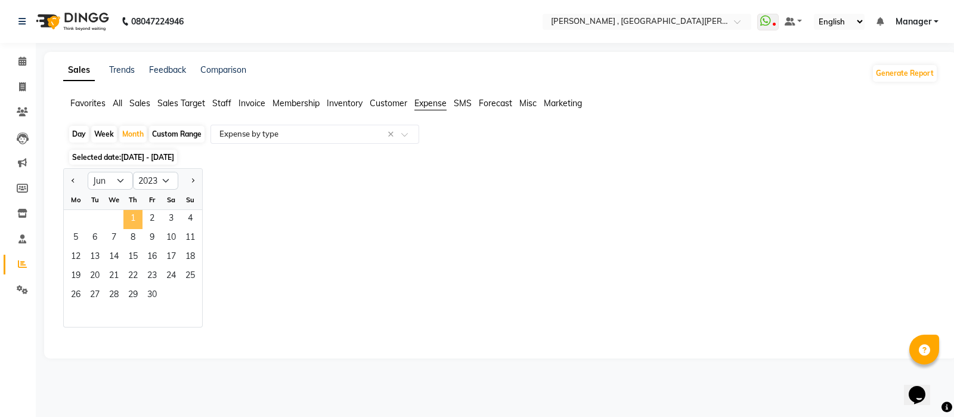
click at [138, 224] on span "1" at bounding box center [132, 219] width 19 height 19
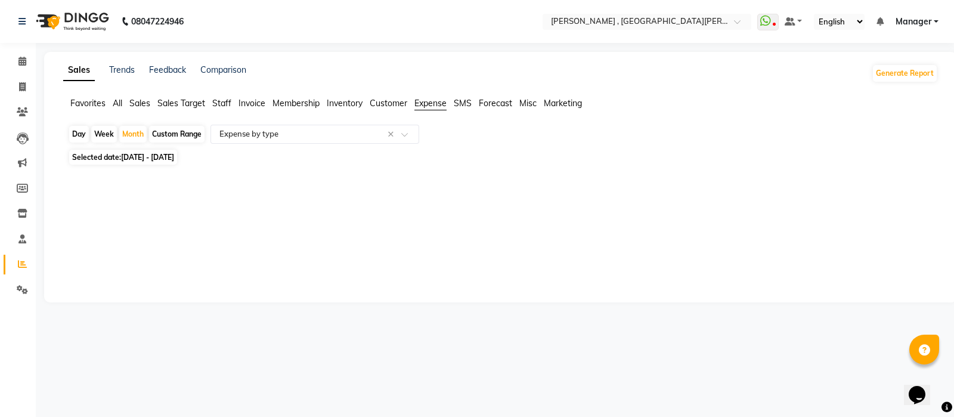
click at [167, 261] on div "Sales Trends Feedback Comparison Generate Report Favorites All Sales Sales Targ…" at bounding box center [500, 177] width 913 height 250
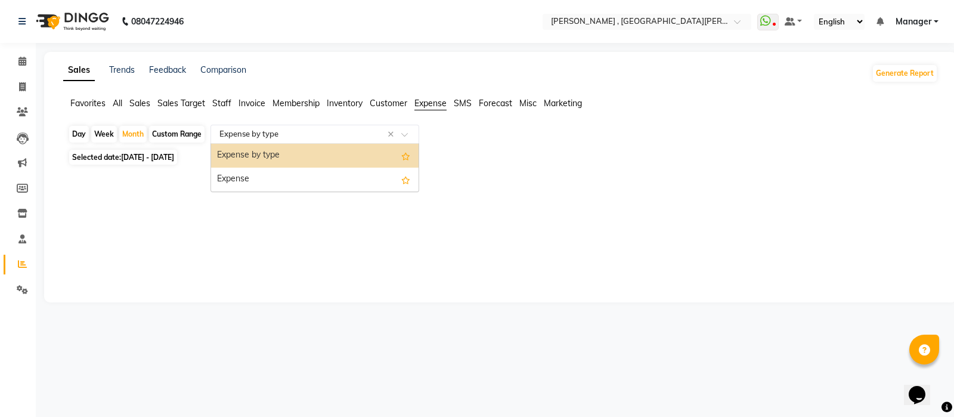
click at [292, 138] on input "text" at bounding box center [303, 134] width 172 height 12
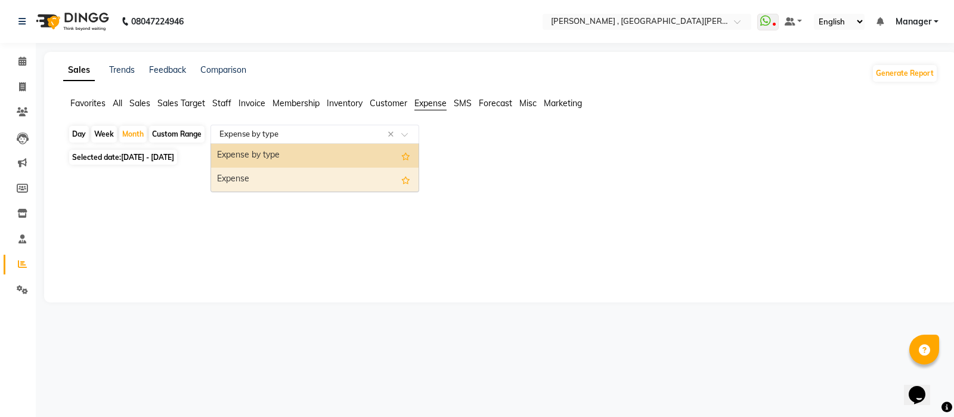
click at [275, 177] on div "Expense" at bounding box center [314, 179] width 207 height 24
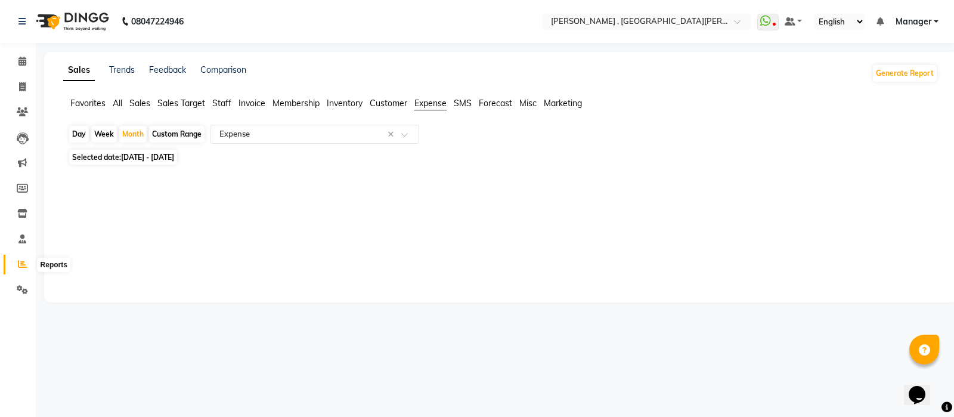
click at [24, 263] on icon at bounding box center [22, 263] width 9 height 9
click at [25, 82] on span at bounding box center [22, 87] width 21 height 14
select select "service"
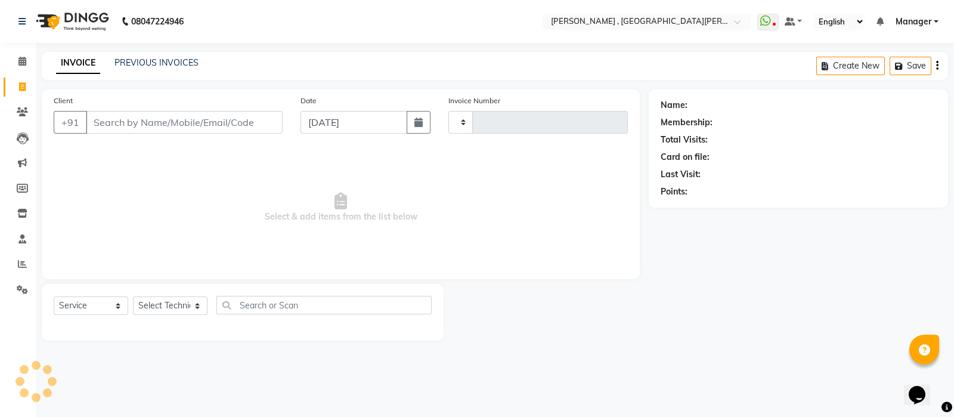
type input "0827"
select select "3836"
click at [18, 135] on icon at bounding box center [23, 138] width 12 height 12
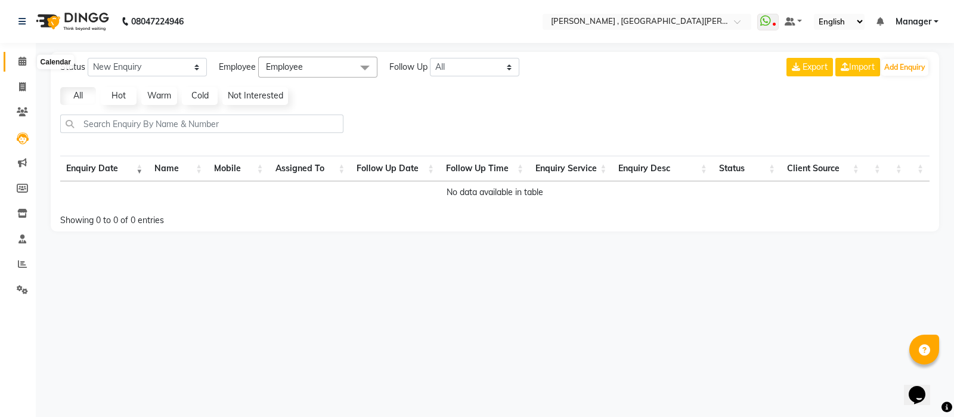
click at [22, 63] on icon at bounding box center [22, 61] width 8 height 9
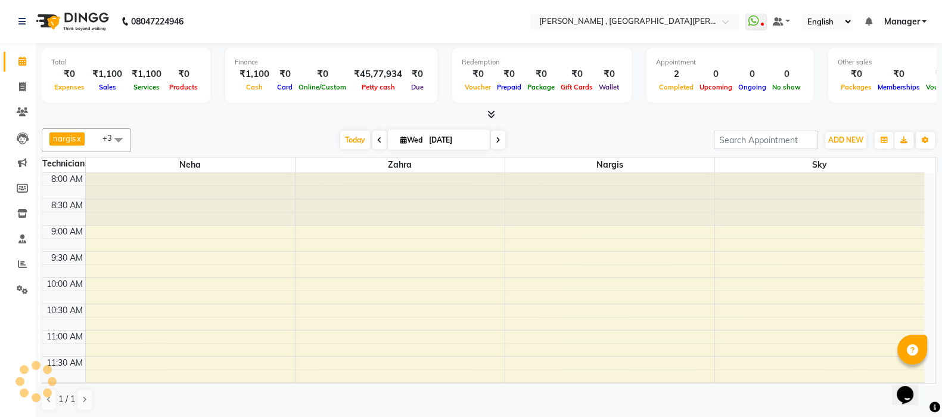
scroll to position [443, 0]
click at [25, 88] on icon at bounding box center [22, 86] width 7 height 9
select select "service"
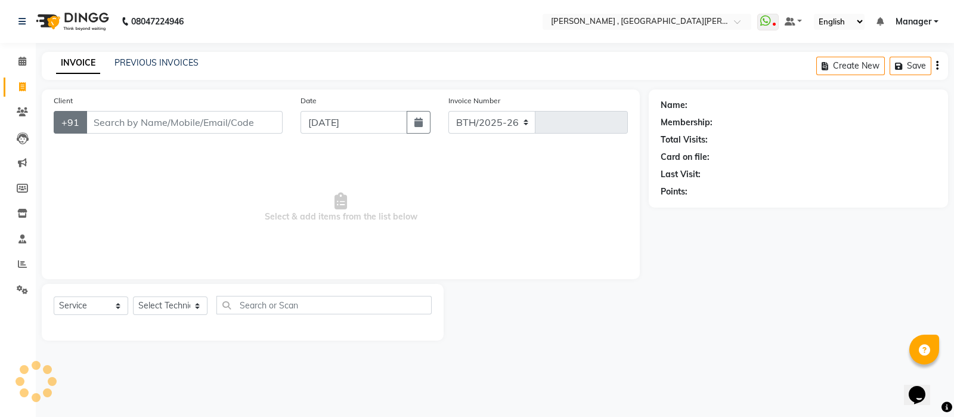
select select "3836"
type input "0827"
click at [122, 125] on input "Client" at bounding box center [184, 122] width 197 height 23
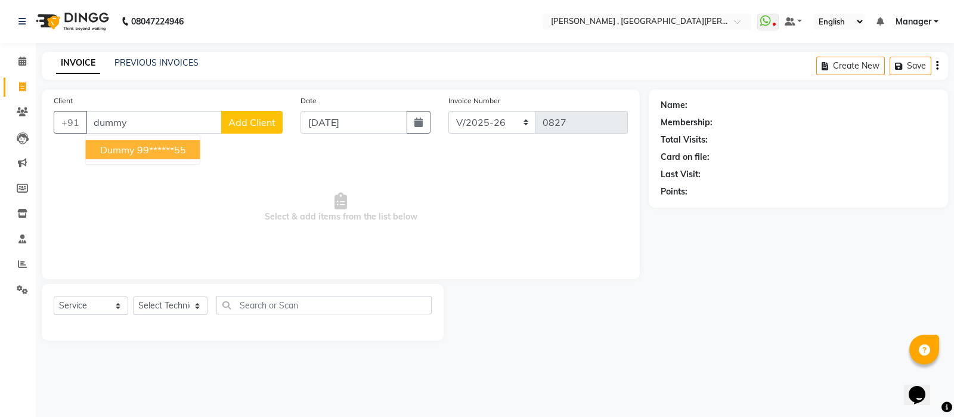
click at [152, 144] on ngb-highlight "99******55" at bounding box center [161, 150] width 49 height 12
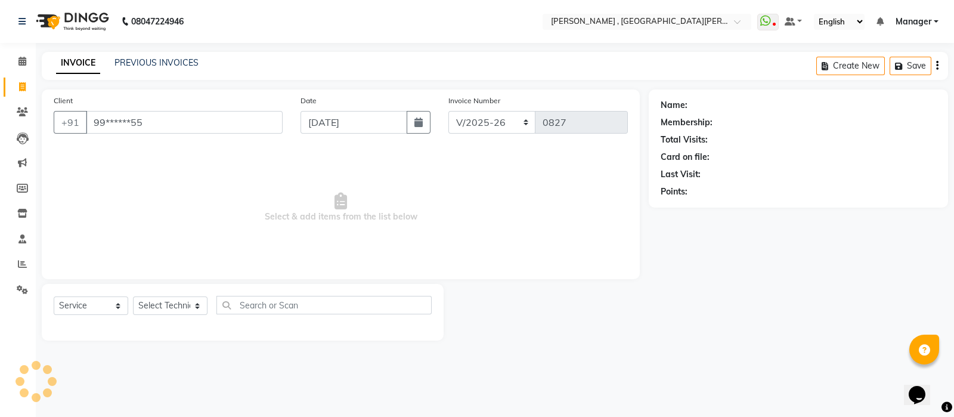
type input "99******55"
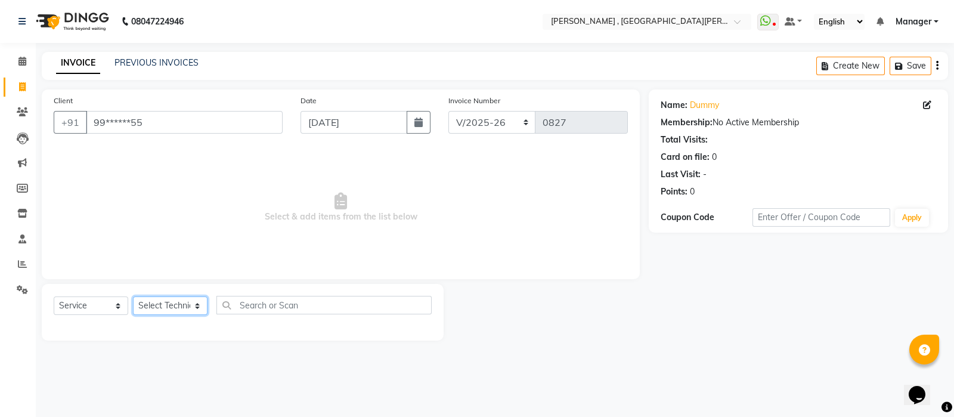
click at [164, 302] on select "Select Technician [PERSON_NAME] Manager [PERSON_NAME]" at bounding box center [170, 305] width 75 height 18
select select "85706"
click at [133, 297] on select "Select Technician [PERSON_NAME] Manager [PERSON_NAME]" at bounding box center [170, 305] width 75 height 18
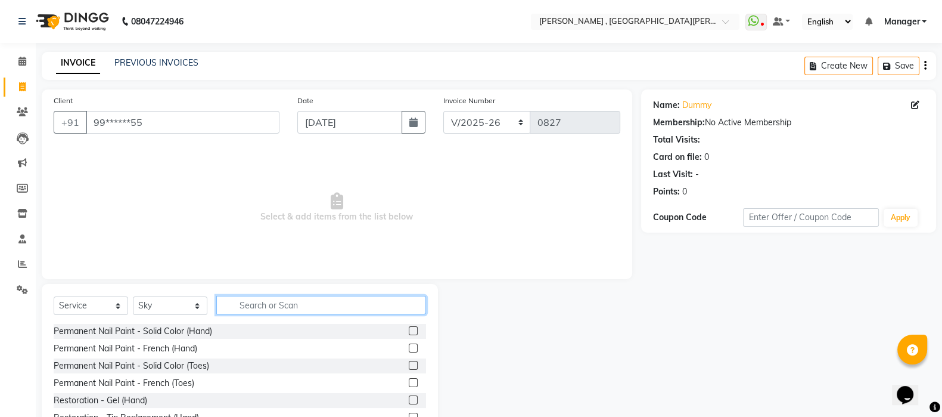
click at [259, 308] on input "text" at bounding box center [321, 305] width 210 height 18
type input "e"
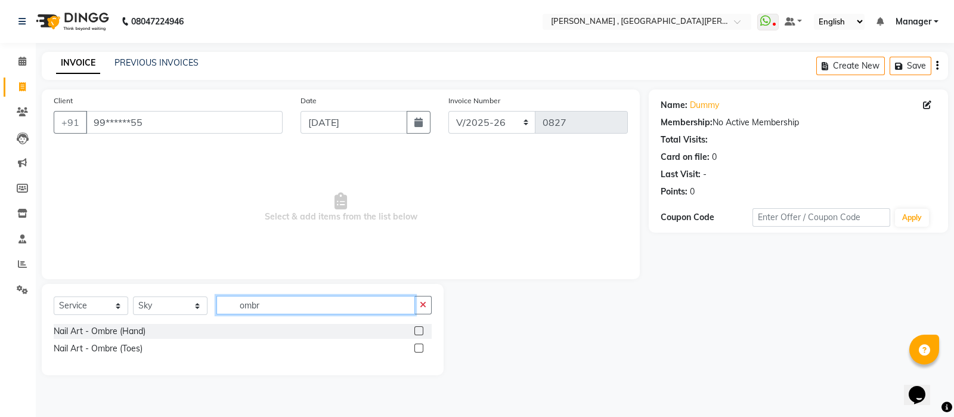
type input "ombr"
click at [417, 330] on label at bounding box center [418, 330] width 9 height 9
click at [417, 330] on input "checkbox" at bounding box center [418, 331] width 8 height 8
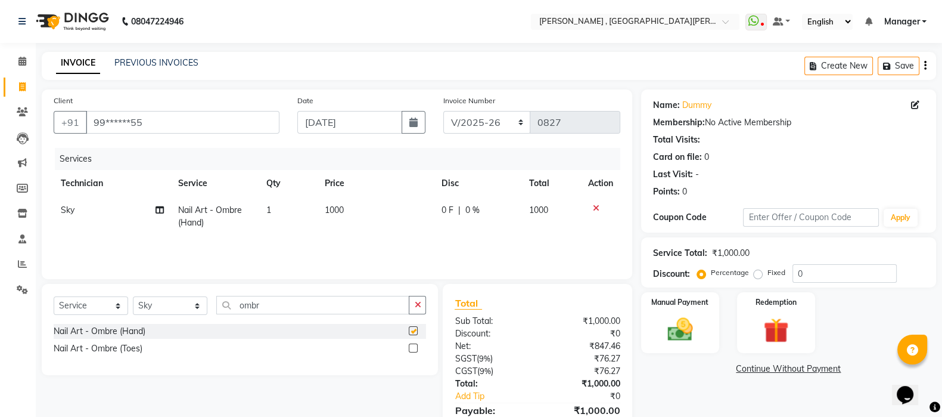
checkbox input "false"
click at [200, 116] on input "99******55" at bounding box center [183, 122] width 194 height 23
type input "9"
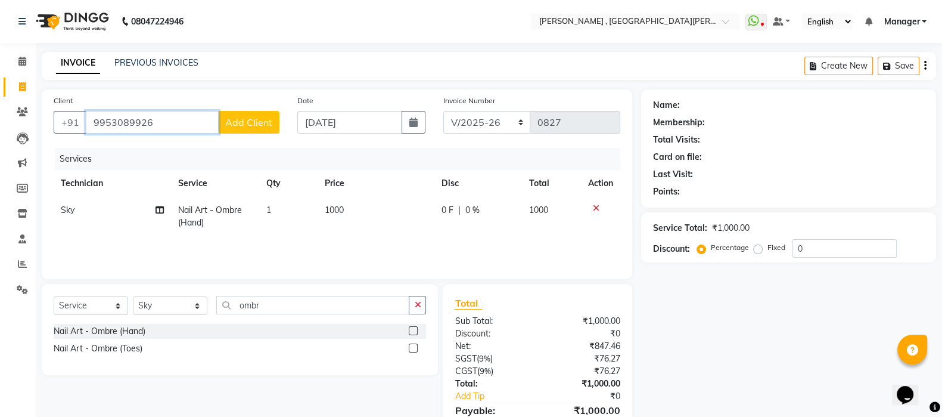
type input "9953089926"
click at [256, 127] on span "Add Client" at bounding box center [248, 122] width 47 height 12
select select "21"
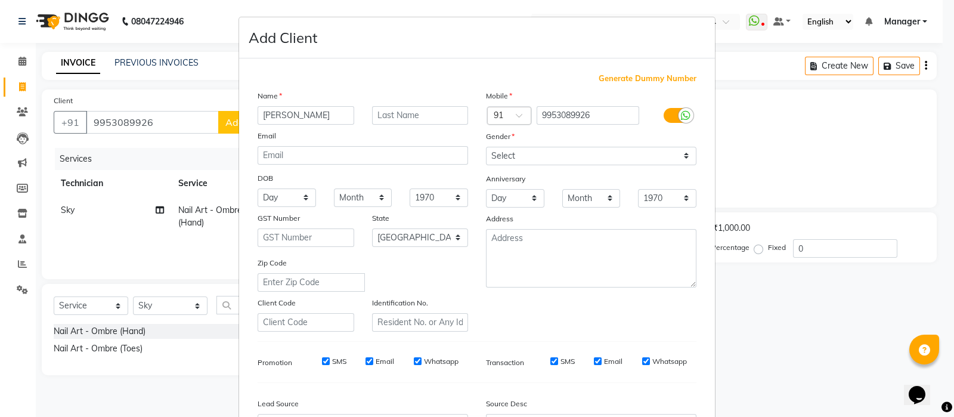
type input "[PERSON_NAME]"
click at [409, 122] on input "text" at bounding box center [420, 115] width 97 height 18
type input "S"
click at [538, 163] on select "Select [DEMOGRAPHIC_DATA] [DEMOGRAPHIC_DATA] Other Prefer Not To Say" at bounding box center [591, 156] width 210 height 18
select select "[DEMOGRAPHIC_DATA]"
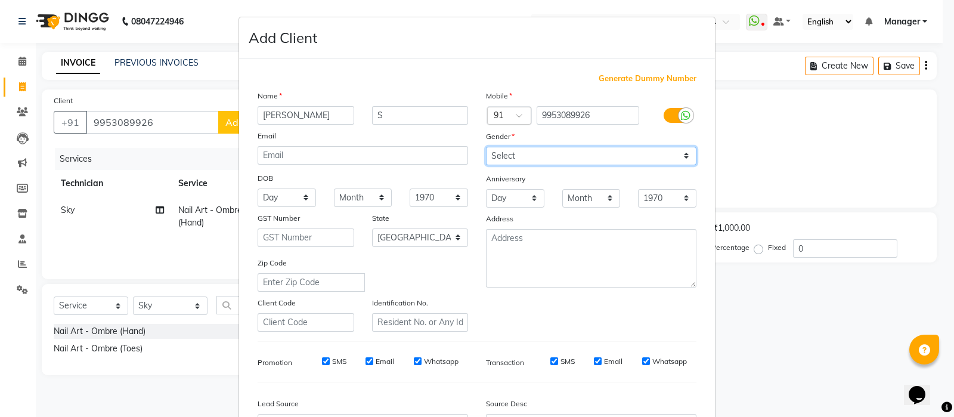
click at [486, 147] on select "Select [DEMOGRAPHIC_DATA] [DEMOGRAPHIC_DATA] Other Prefer Not To Say" at bounding box center [591, 156] width 210 height 18
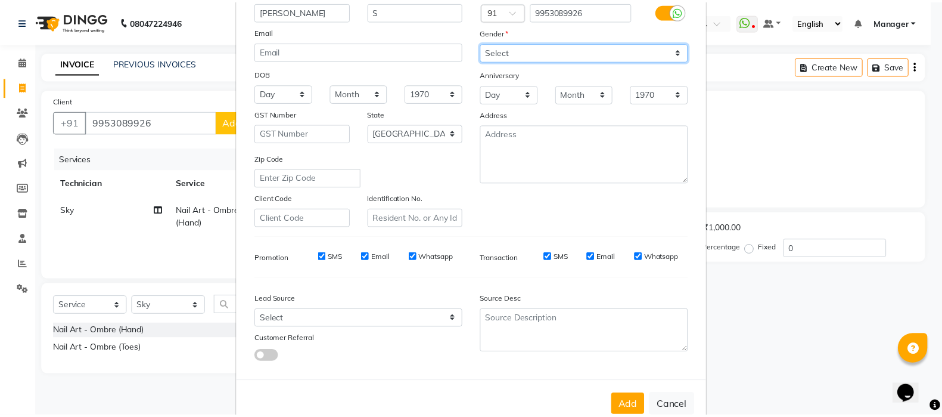
scroll to position [139, 0]
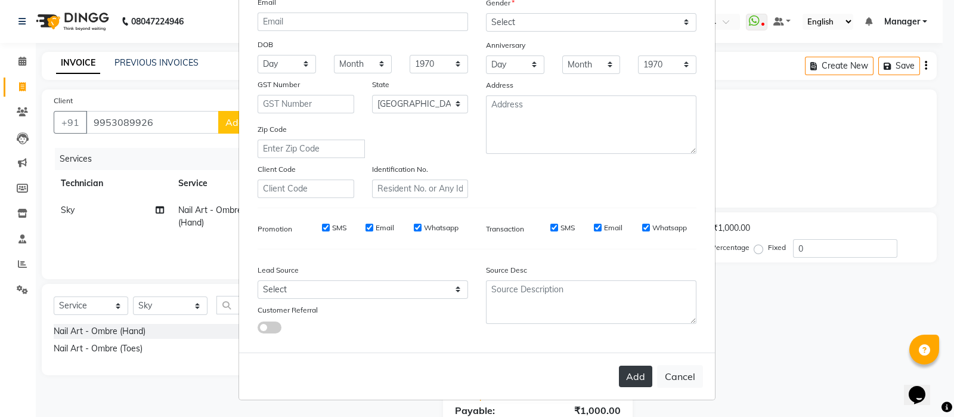
click at [629, 376] on button "Add" at bounding box center [635, 375] width 33 height 21
type input "99******26"
select select
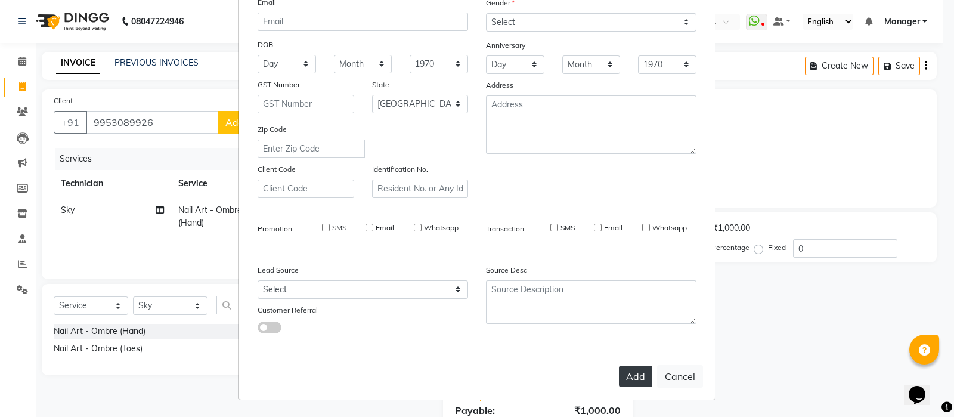
select select "null"
select select
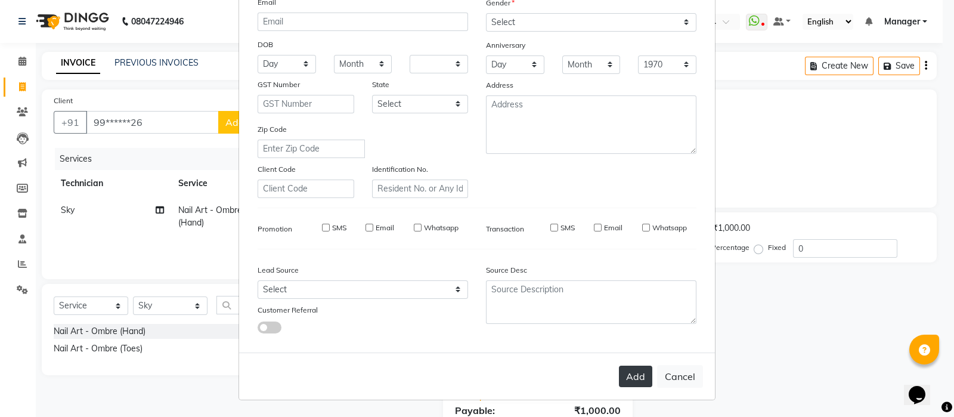
checkbox input "false"
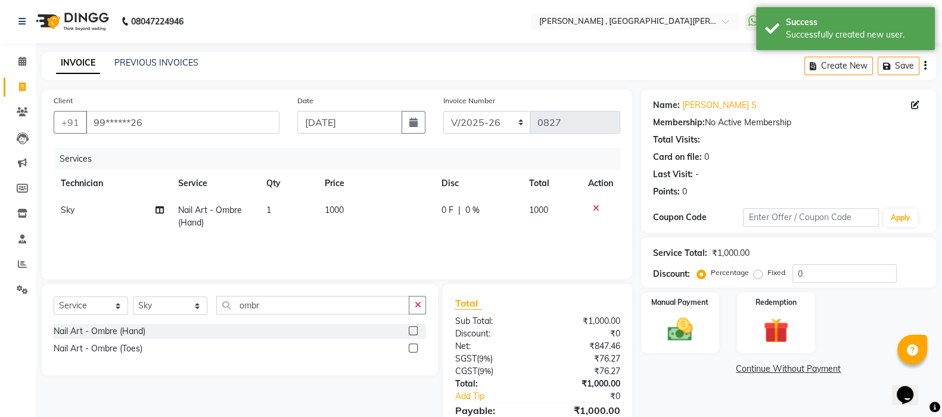
click at [354, 206] on td "1000" at bounding box center [376, 216] width 117 height 39
select select "85706"
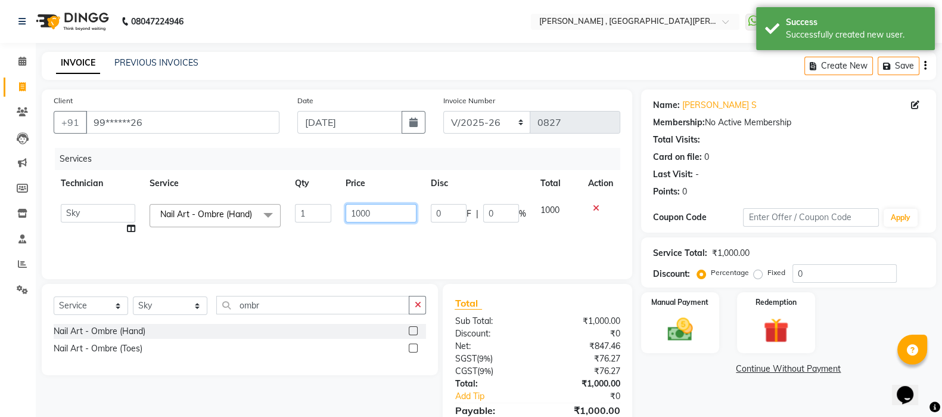
click at [373, 213] on input "1000" at bounding box center [381, 213] width 71 height 18
type input "1"
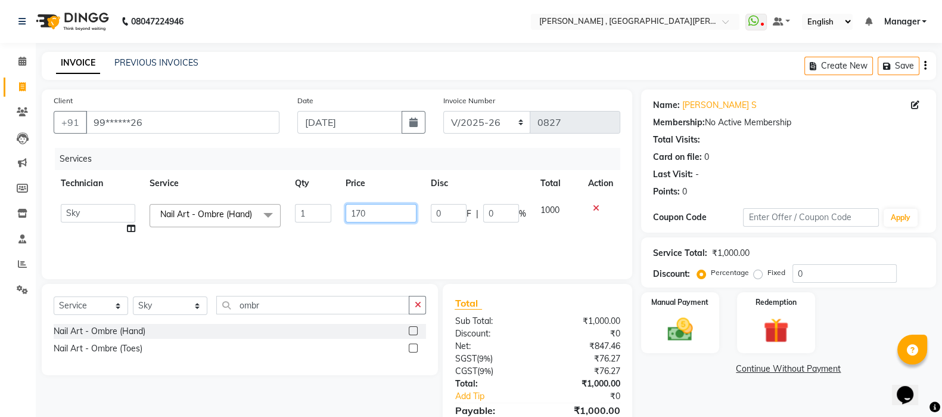
type input "1700"
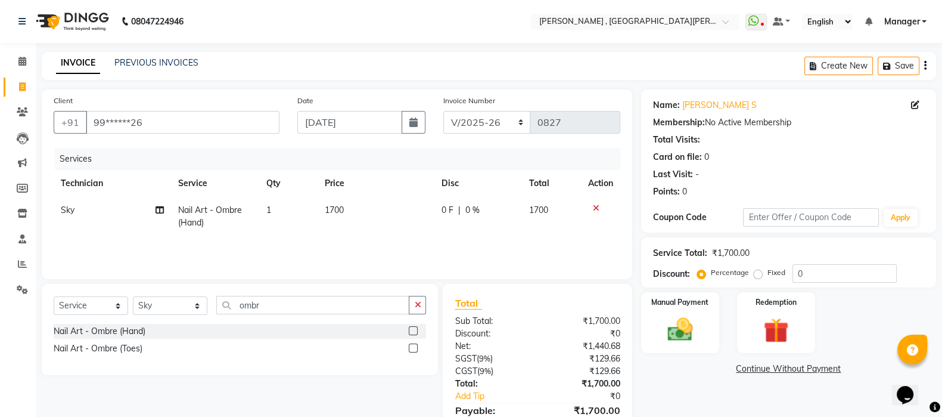
click at [406, 245] on div "Services Technician Service Qty Price Disc Total Action Sky Nail Art - Ombre (H…" at bounding box center [337, 207] width 567 height 119
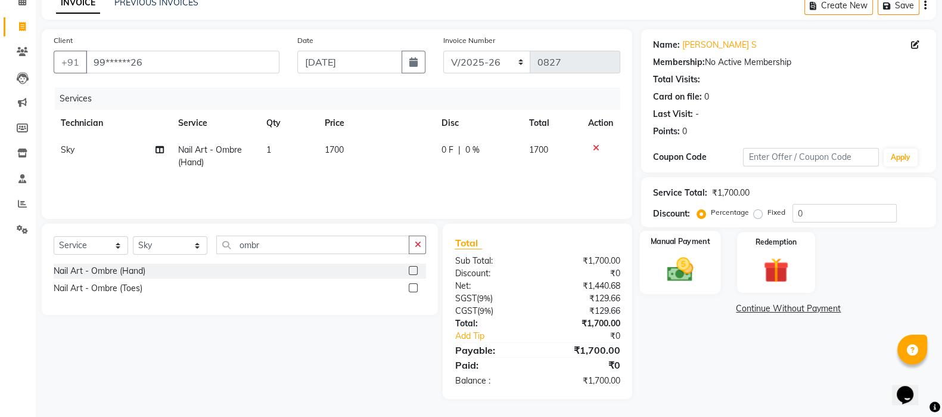
click at [691, 263] on img at bounding box center [680, 269] width 42 height 30
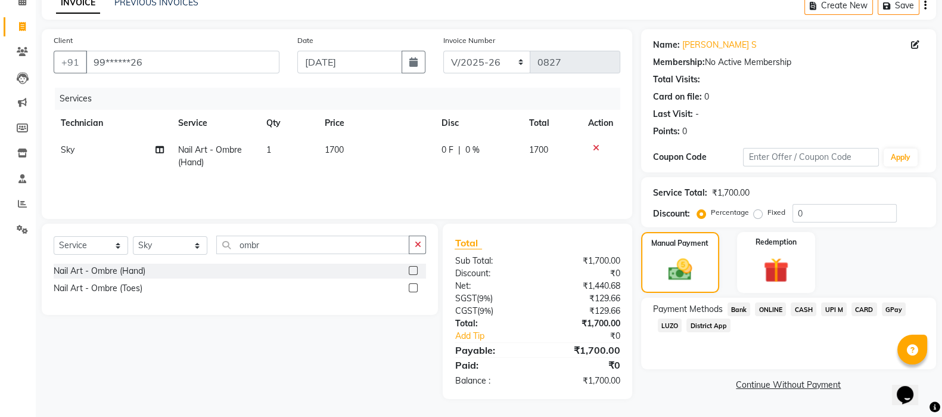
click at [867, 306] on span "CARD" at bounding box center [865, 309] width 26 height 14
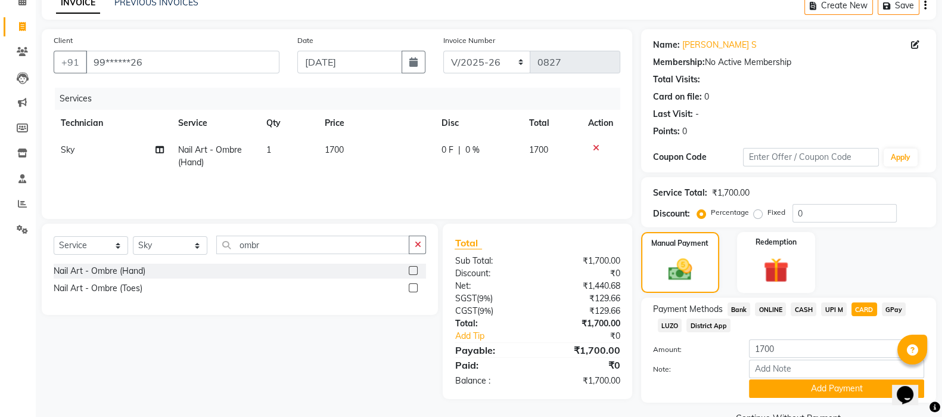
scroll to position [89, 0]
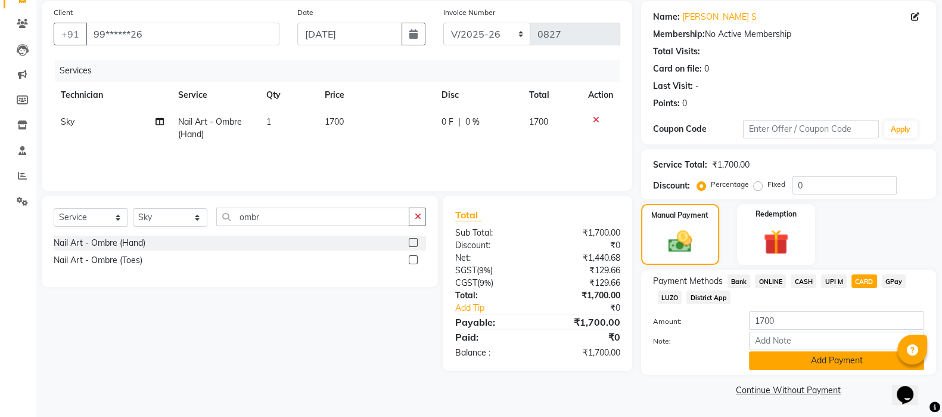
click at [793, 361] on button "Add Payment" at bounding box center [836, 360] width 175 height 18
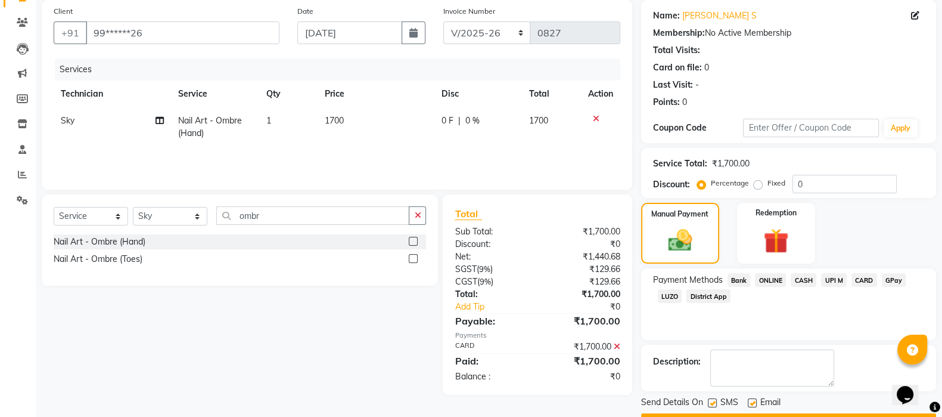
scroll to position [122, 0]
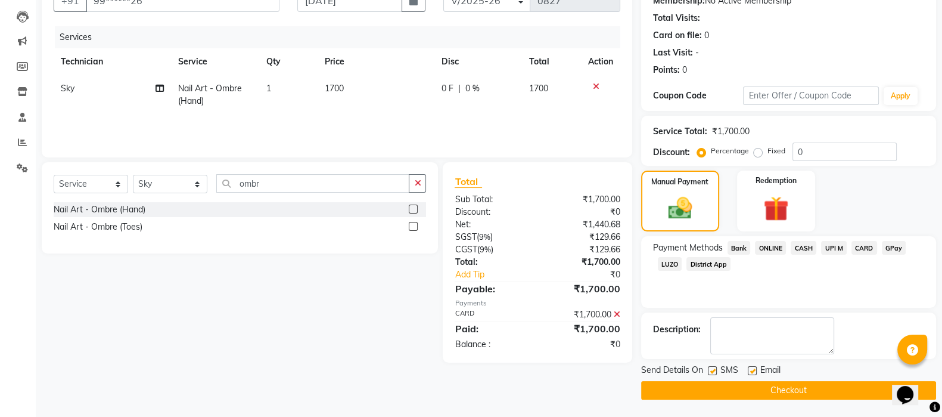
click at [725, 387] on button "Checkout" at bounding box center [788, 390] width 295 height 18
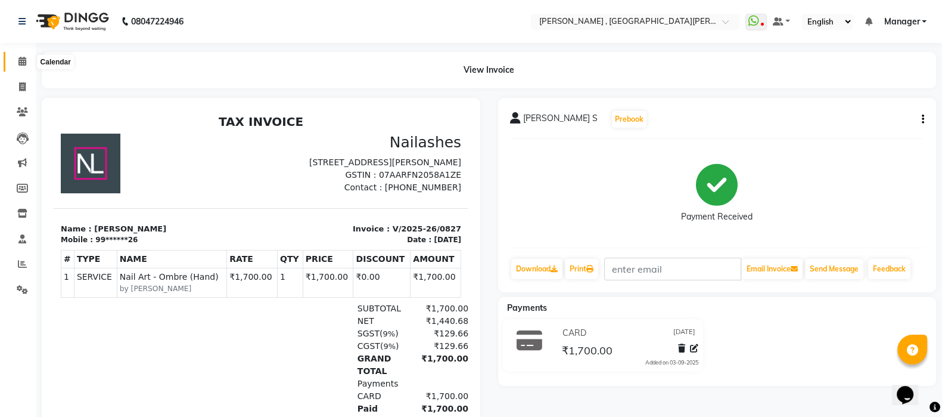
click at [21, 58] on icon at bounding box center [22, 61] width 8 height 9
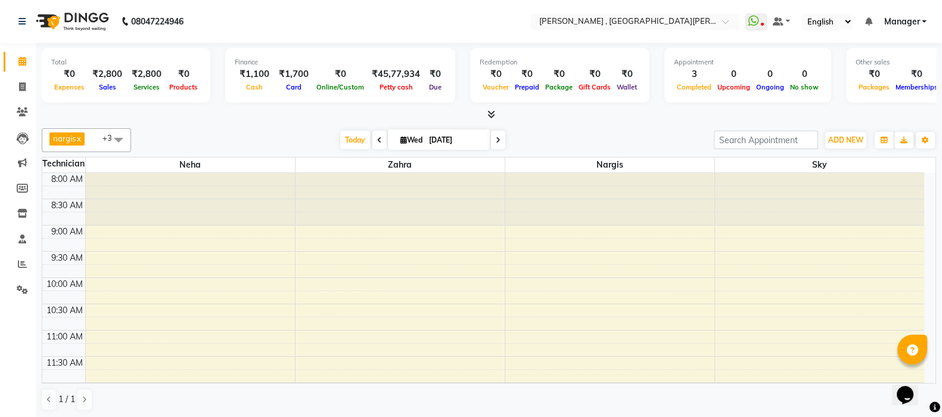
click at [489, 108] on span at bounding box center [489, 114] width 13 height 13
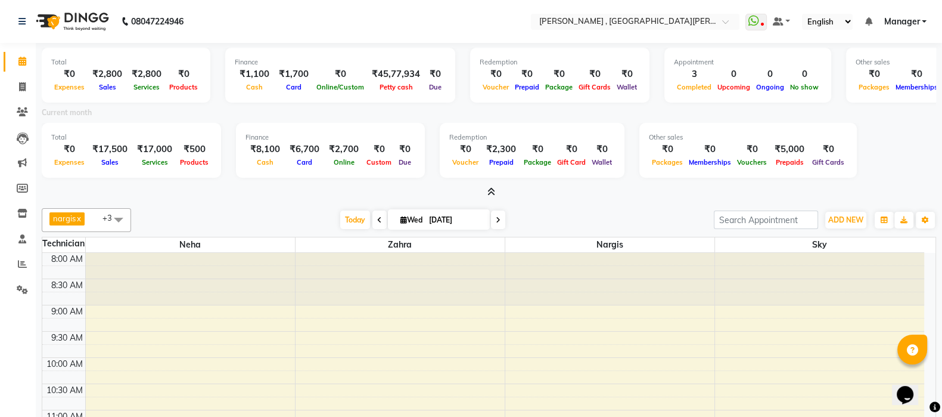
click at [492, 189] on icon at bounding box center [492, 191] width 8 height 9
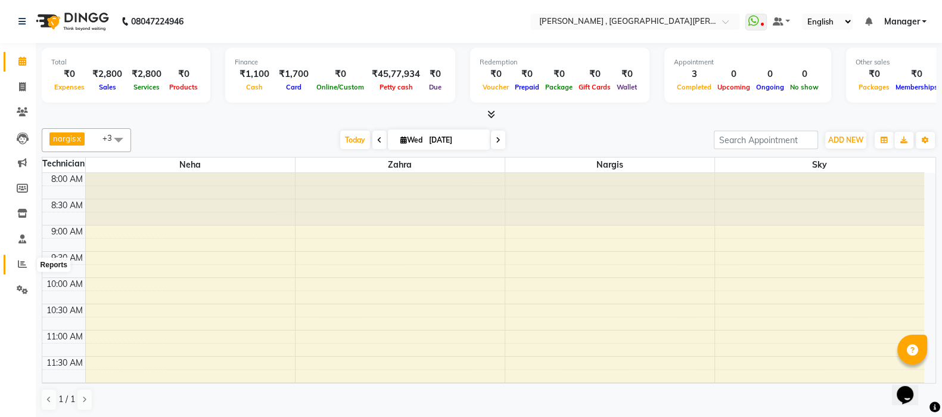
click at [18, 266] on icon at bounding box center [22, 263] width 9 height 9
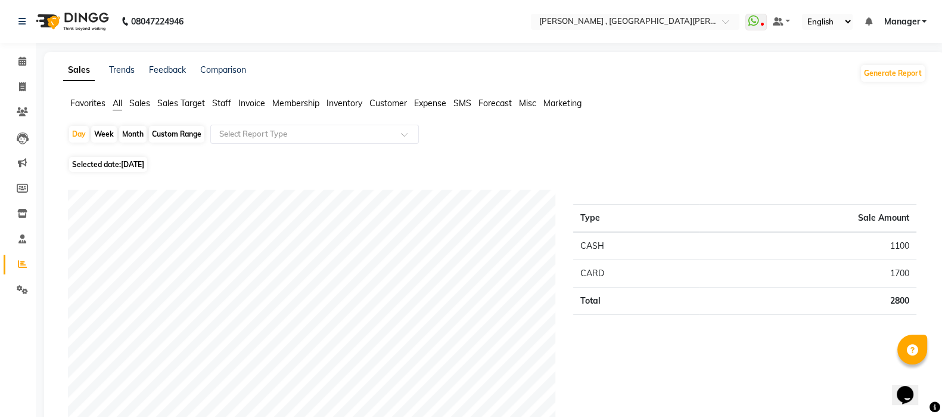
click at [220, 104] on span "Staff" at bounding box center [221, 103] width 19 height 11
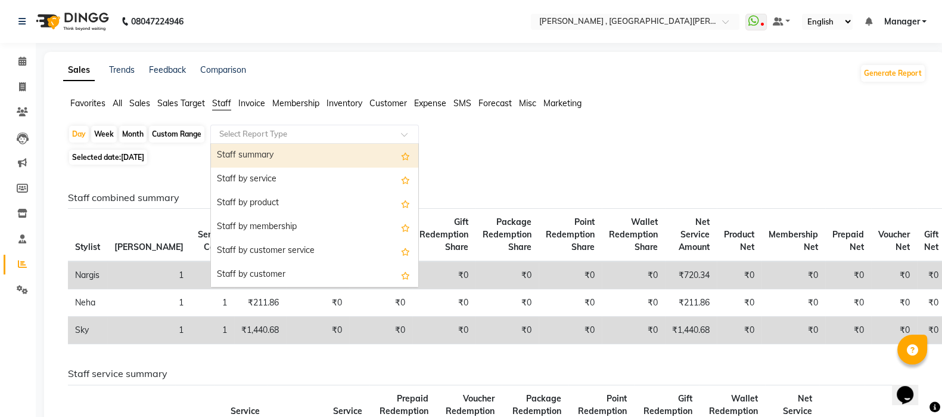
click at [262, 135] on input "text" at bounding box center [303, 134] width 172 height 12
click at [246, 154] on div "Staff summary" at bounding box center [314, 156] width 207 height 24
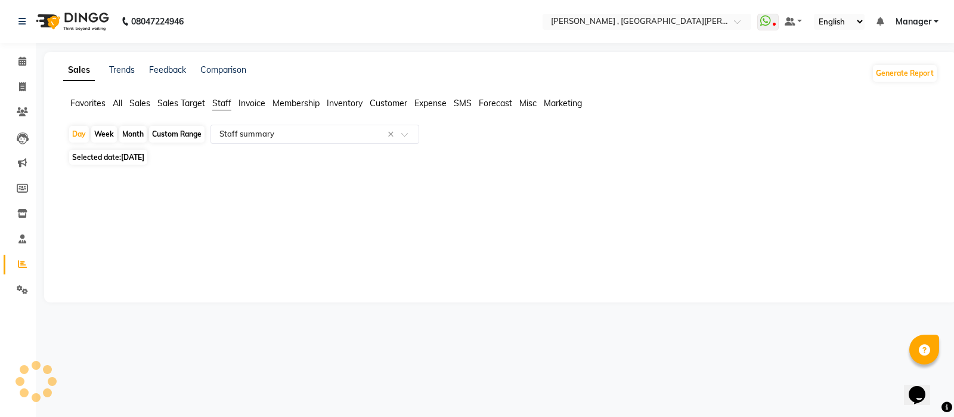
click at [246, 154] on div "Selected date: [DATE]" at bounding box center [503, 157] width 870 height 13
select select "csv"
click at [188, 131] on div "Custom Range" at bounding box center [176, 134] width 55 height 17
select select "9"
select select "2025"
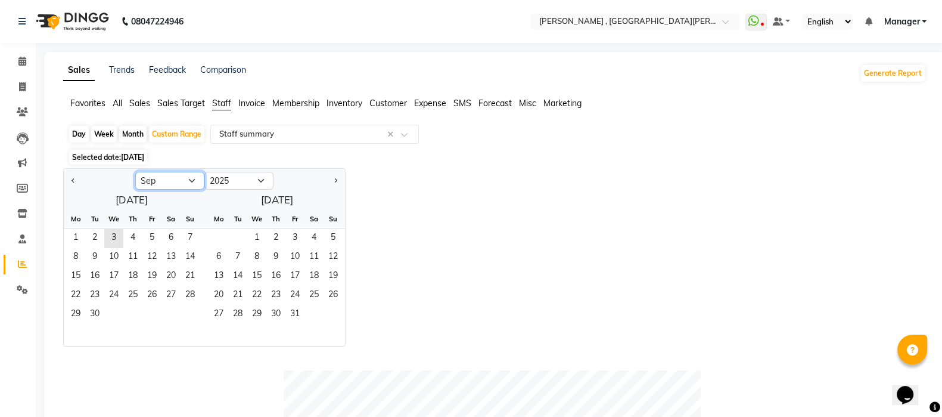
click at [189, 179] on select "Jan Feb Mar Apr May Jun [DATE] Aug Sep Oct Nov Dec" at bounding box center [169, 181] width 69 height 18
select select "8"
click at [135, 172] on select "Jan Feb Mar Apr May Jun [DATE] Aug Sep Oct Nov Dec" at bounding box center [169, 181] width 69 height 18
click at [155, 235] on span "1" at bounding box center [151, 238] width 19 height 19
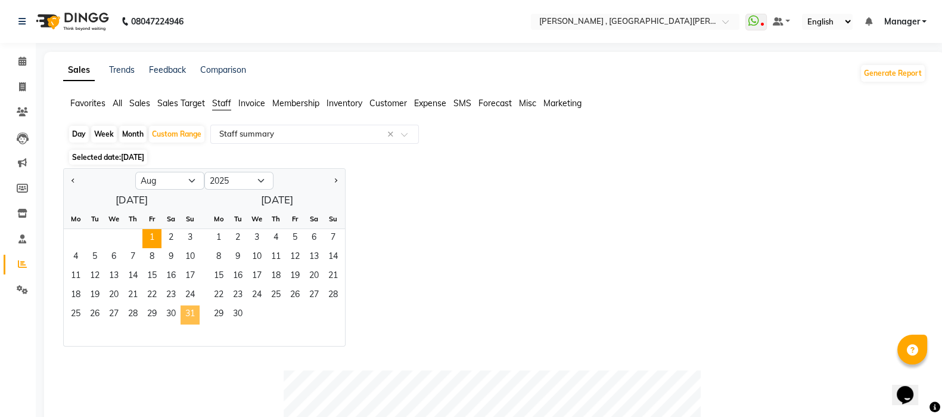
click at [191, 308] on span "31" at bounding box center [190, 314] width 19 height 19
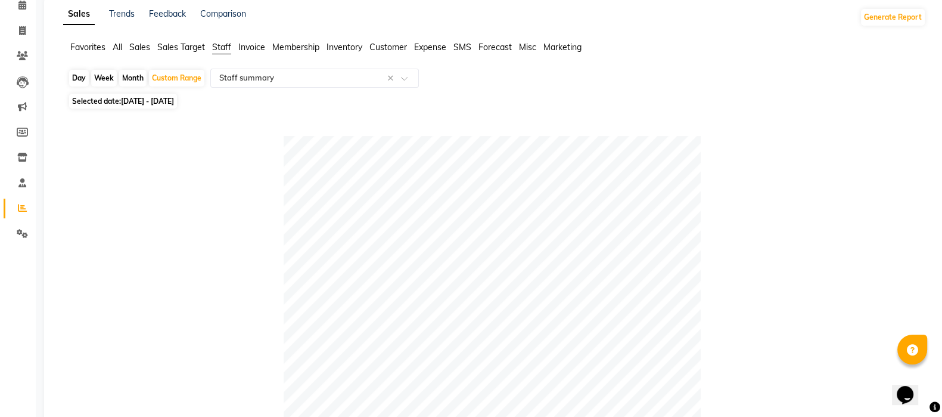
scroll to position [55, 0]
click at [21, 31] on icon at bounding box center [22, 31] width 7 height 9
select select "service"
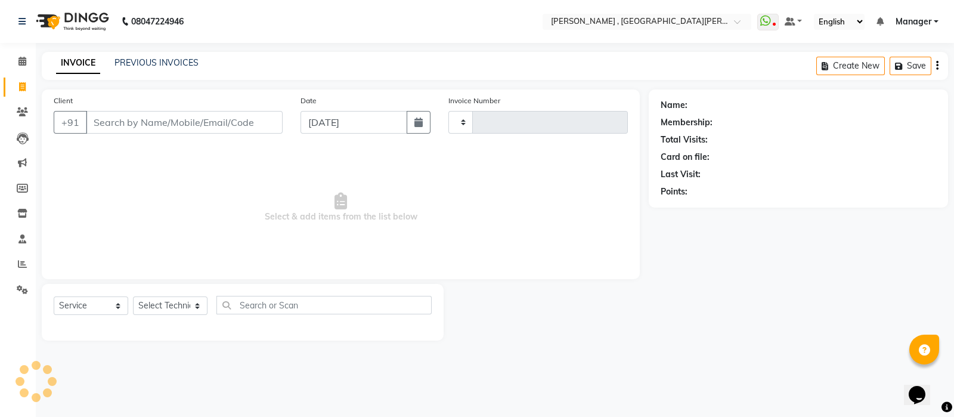
type input "0828"
select select "3836"
click at [22, 60] on icon at bounding box center [22, 61] width 8 height 9
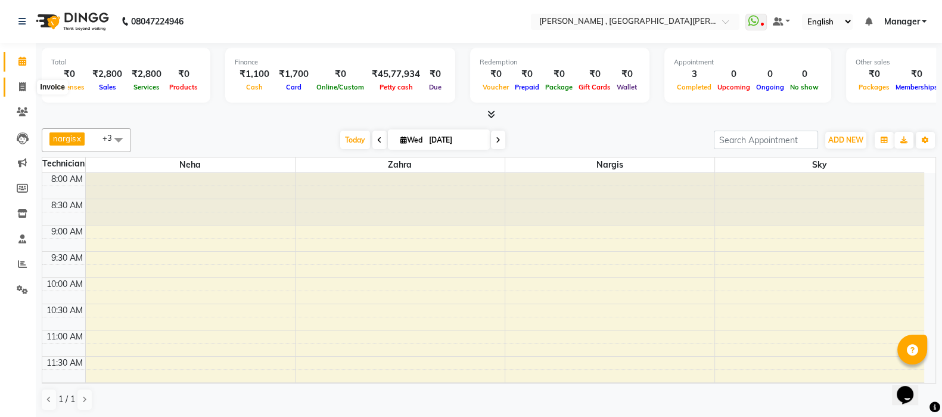
click at [18, 90] on span at bounding box center [22, 87] width 21 height 14
select select "service"
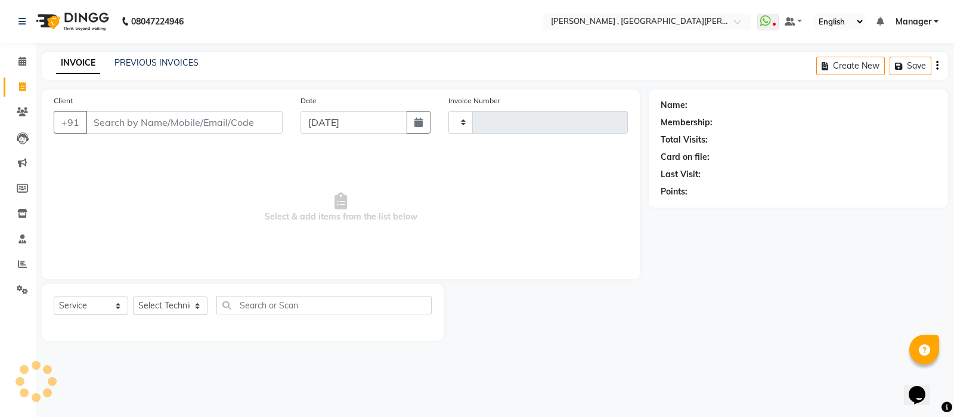
type input "0828"
select select "3836"
click at [27, 59] on span at bounding box center [22, 62] width 21 height 14
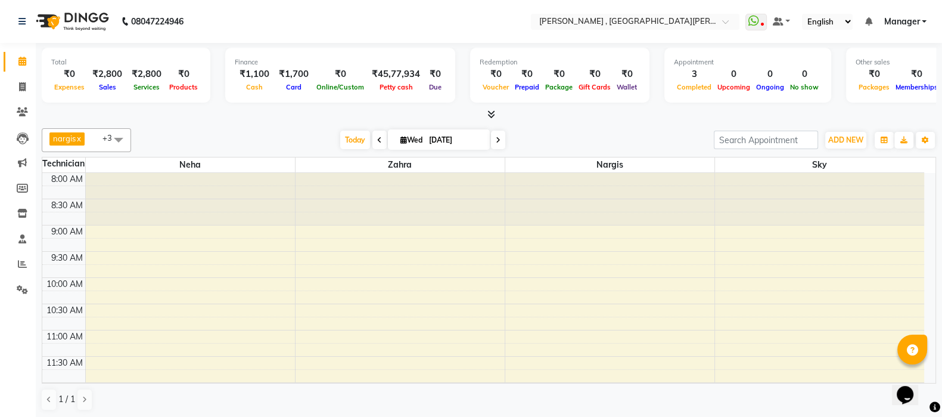
click at [490, 113] on icon at bounding box center [492, 114] width 8 height 9
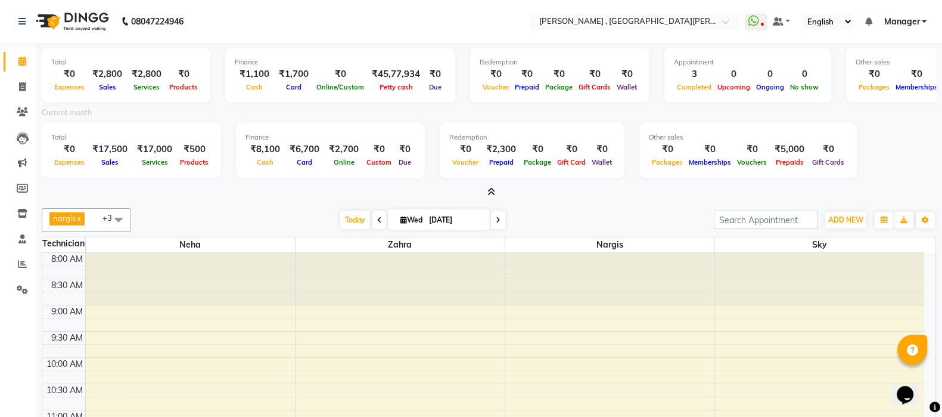
click at [492, 189] on icon at bounding box center [492, 191] width 8 height 9
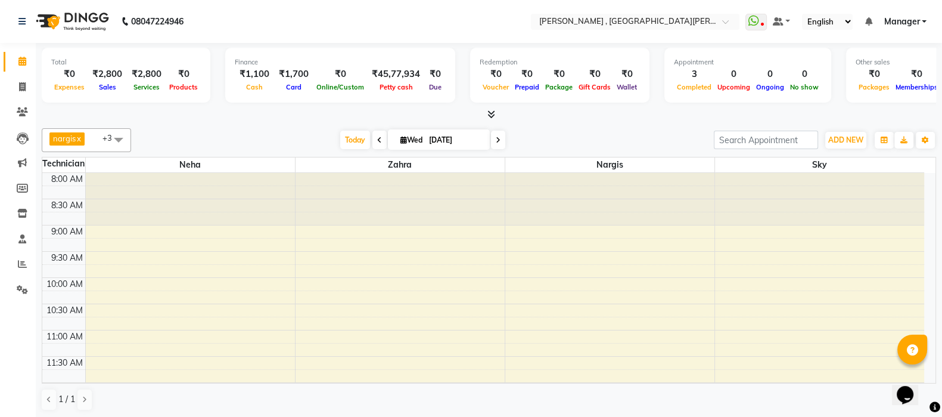
click at [492, 112] on icon at bounding box center [492, 114] width 8 height 9
